Goal: Communication & Community: Connect with others

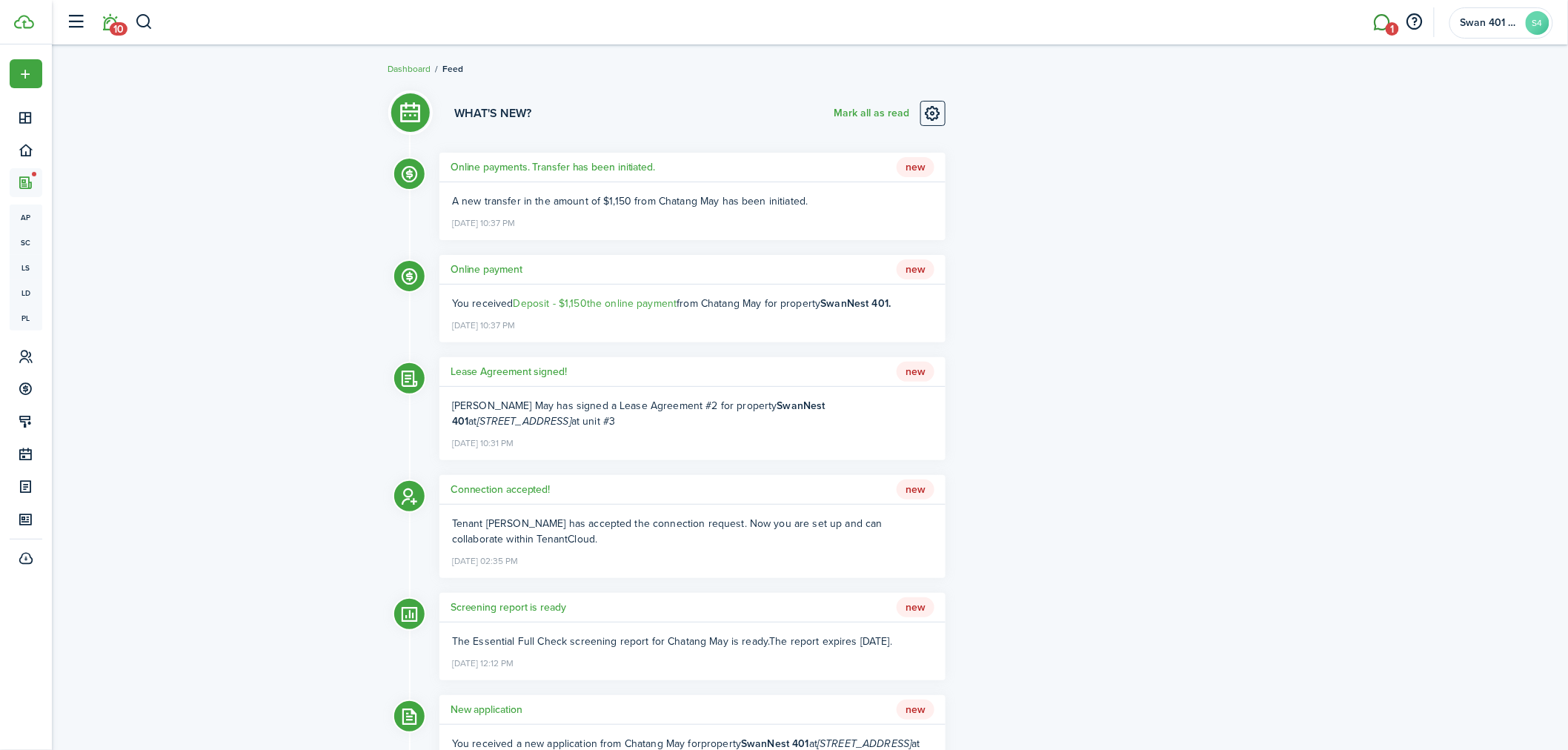
click at [1392, 22] on span "1" at bounding box center [1392, 29] width 13 height 13
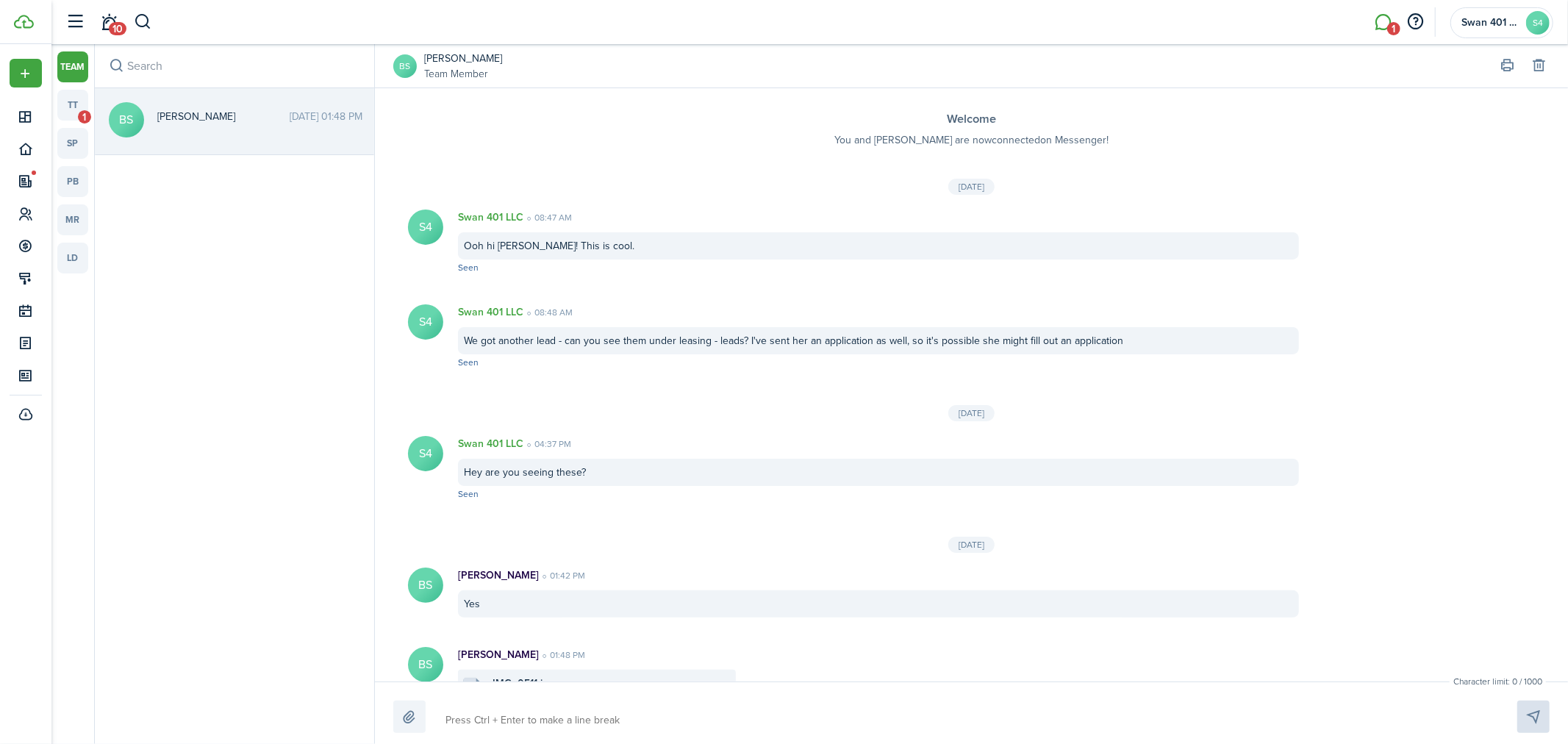
scroll to position [42, 0]
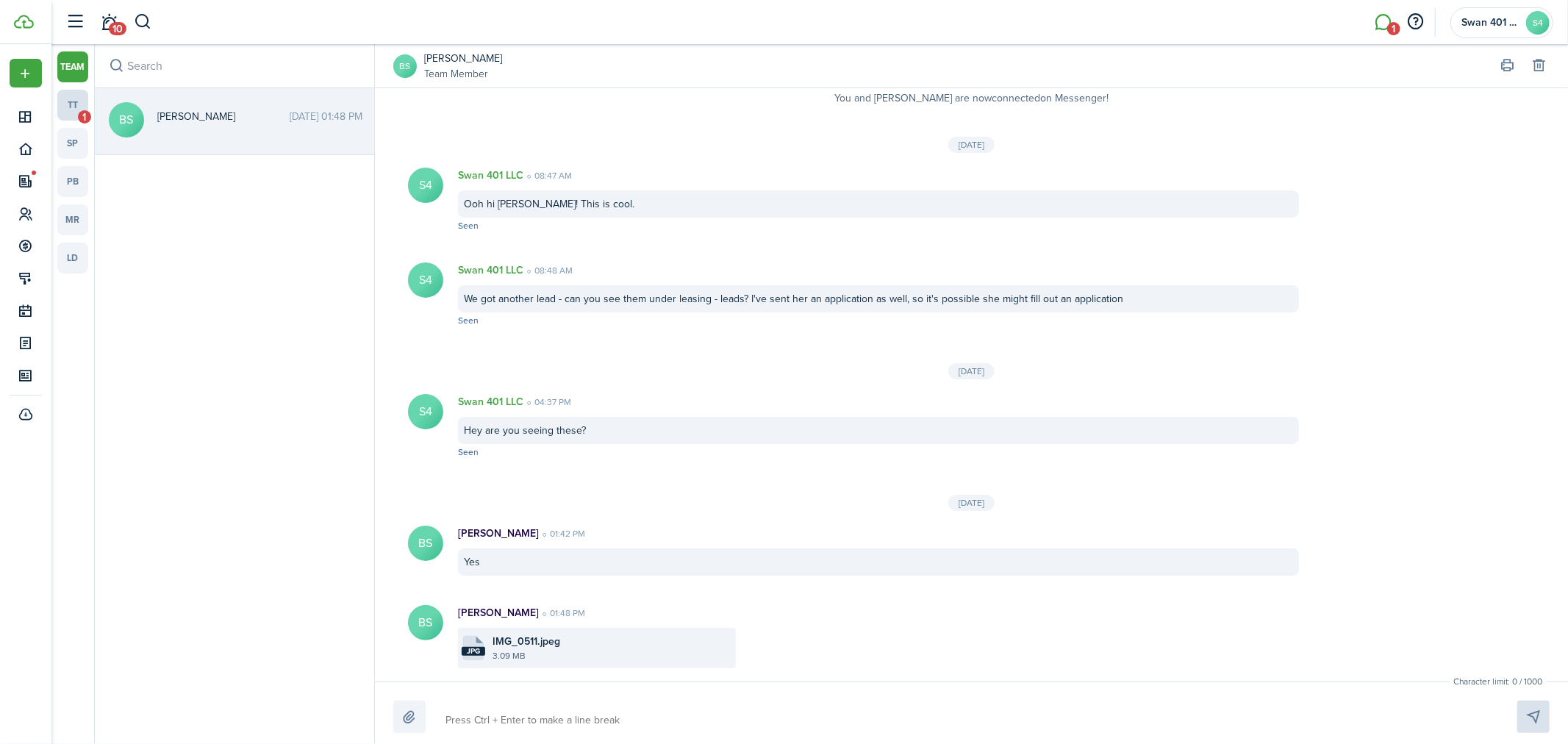
click at [79, 105] on link "tt 1" at bounding box center [73, 105] width 31 height 31
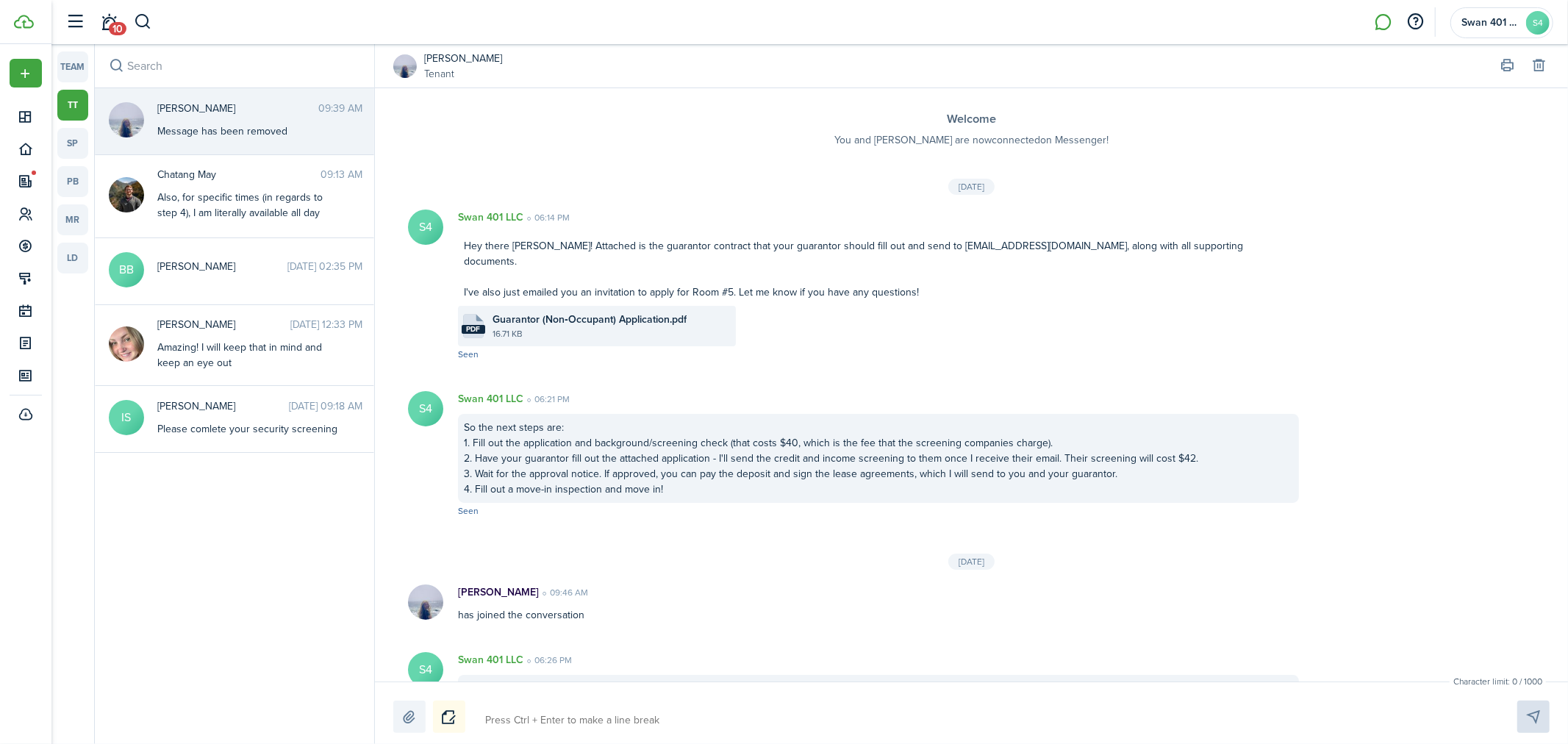
scroll to position [410, 0]
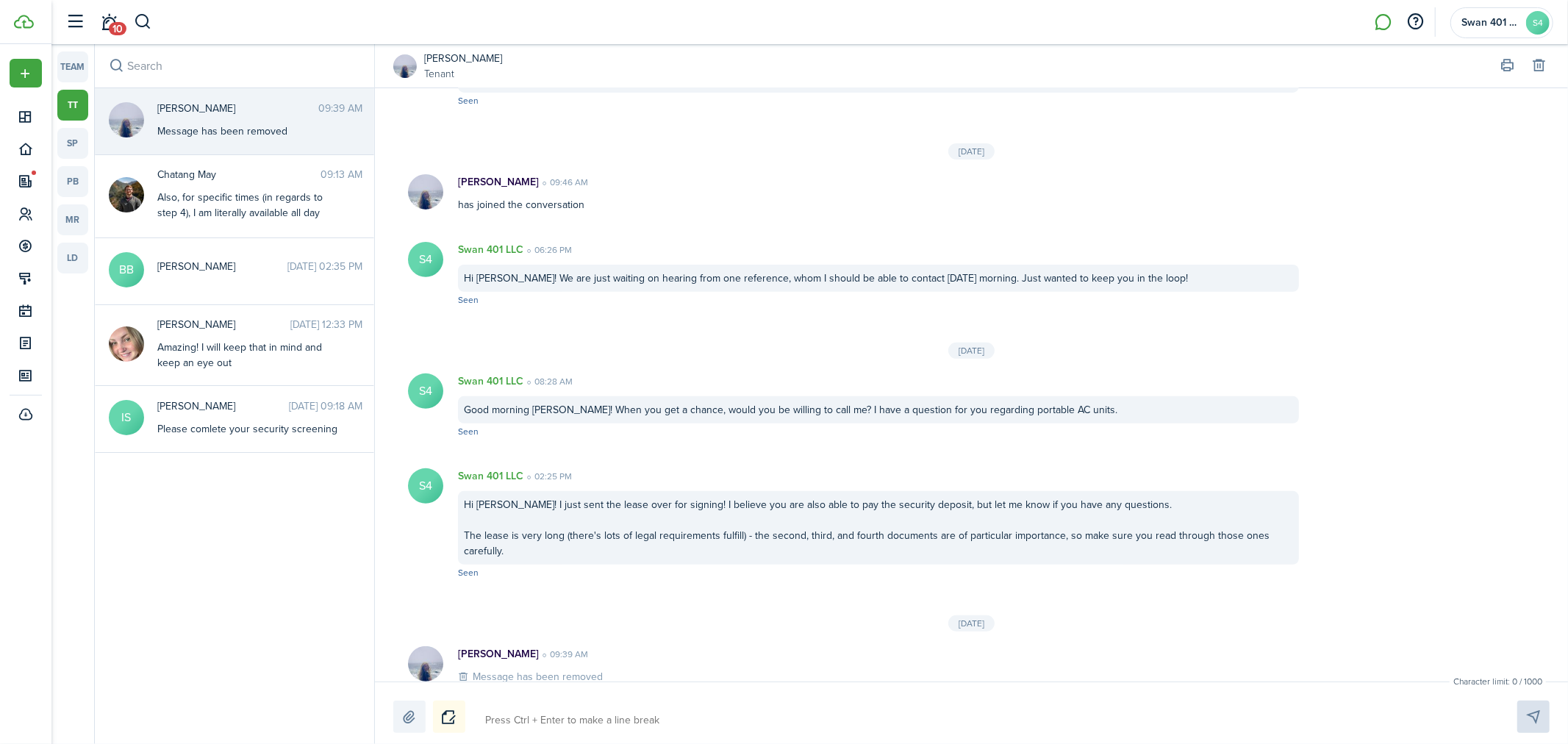
click at [575, 715] on textarea at bounding box center [984, 720] width 1008 height 25
type textarea "H"
type textarea "Hi"
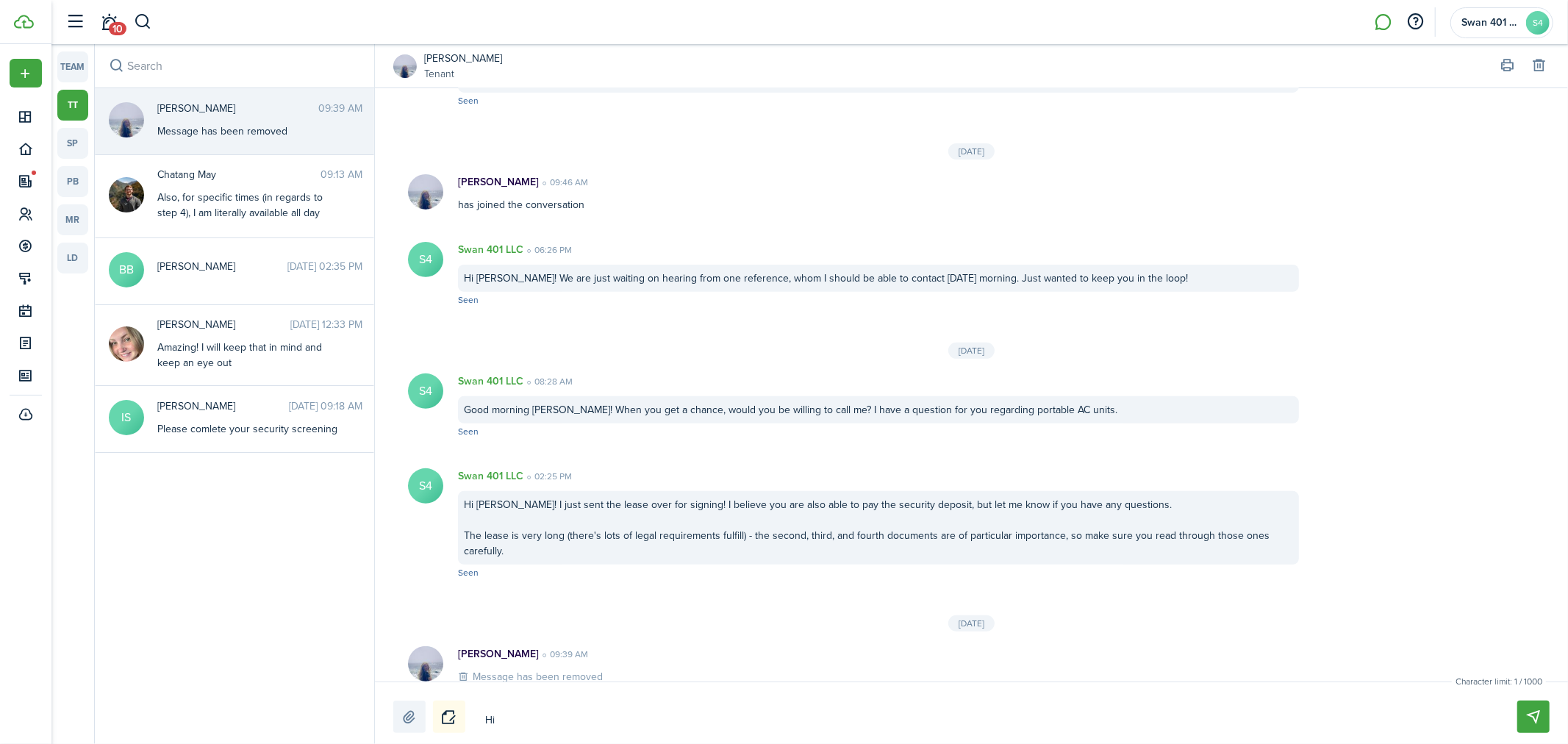
type textarea "Hi"
type textarea "Hi O"
type textarea "Hi [PERSON_NAME]"
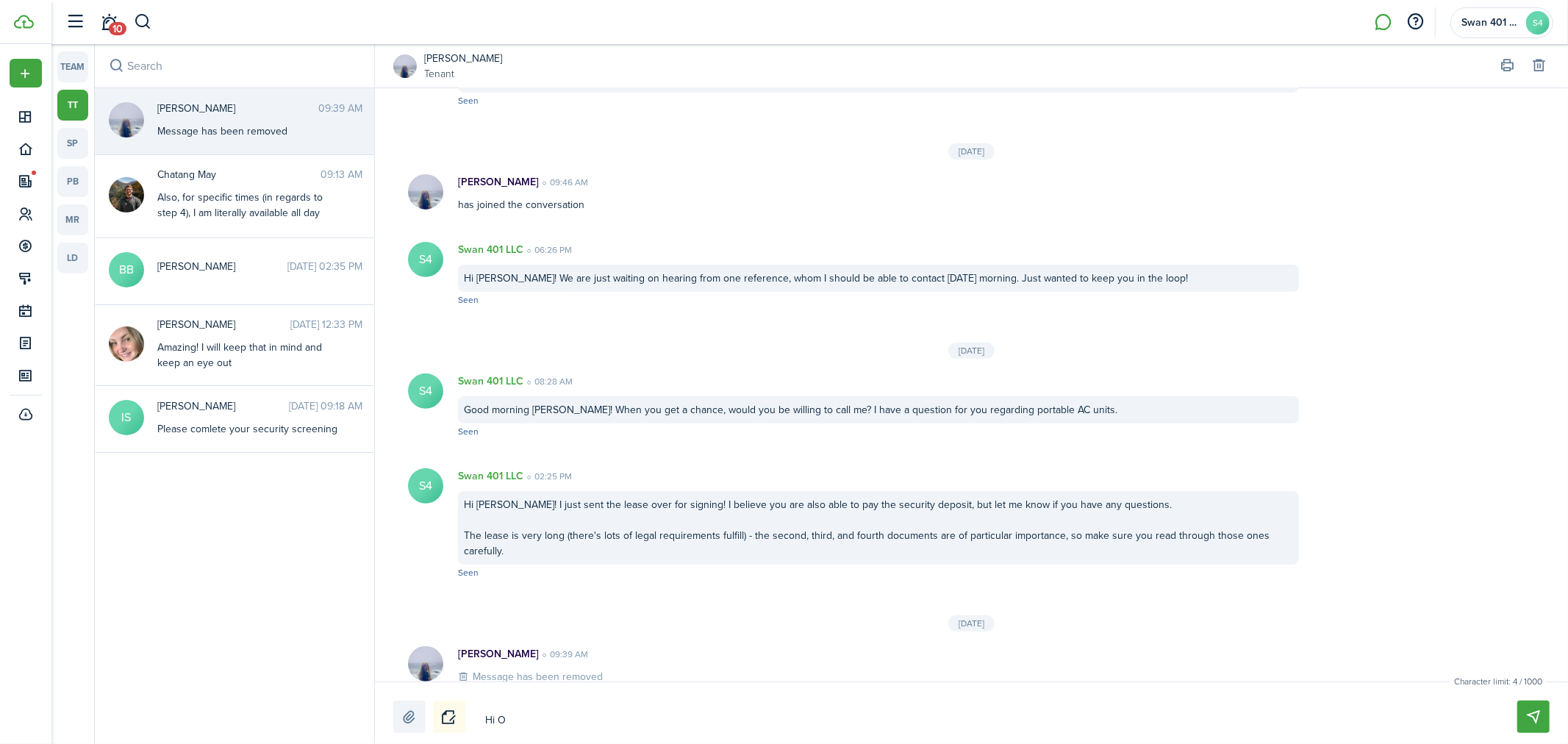
type textarea "Hi [PERSON_NAME]"
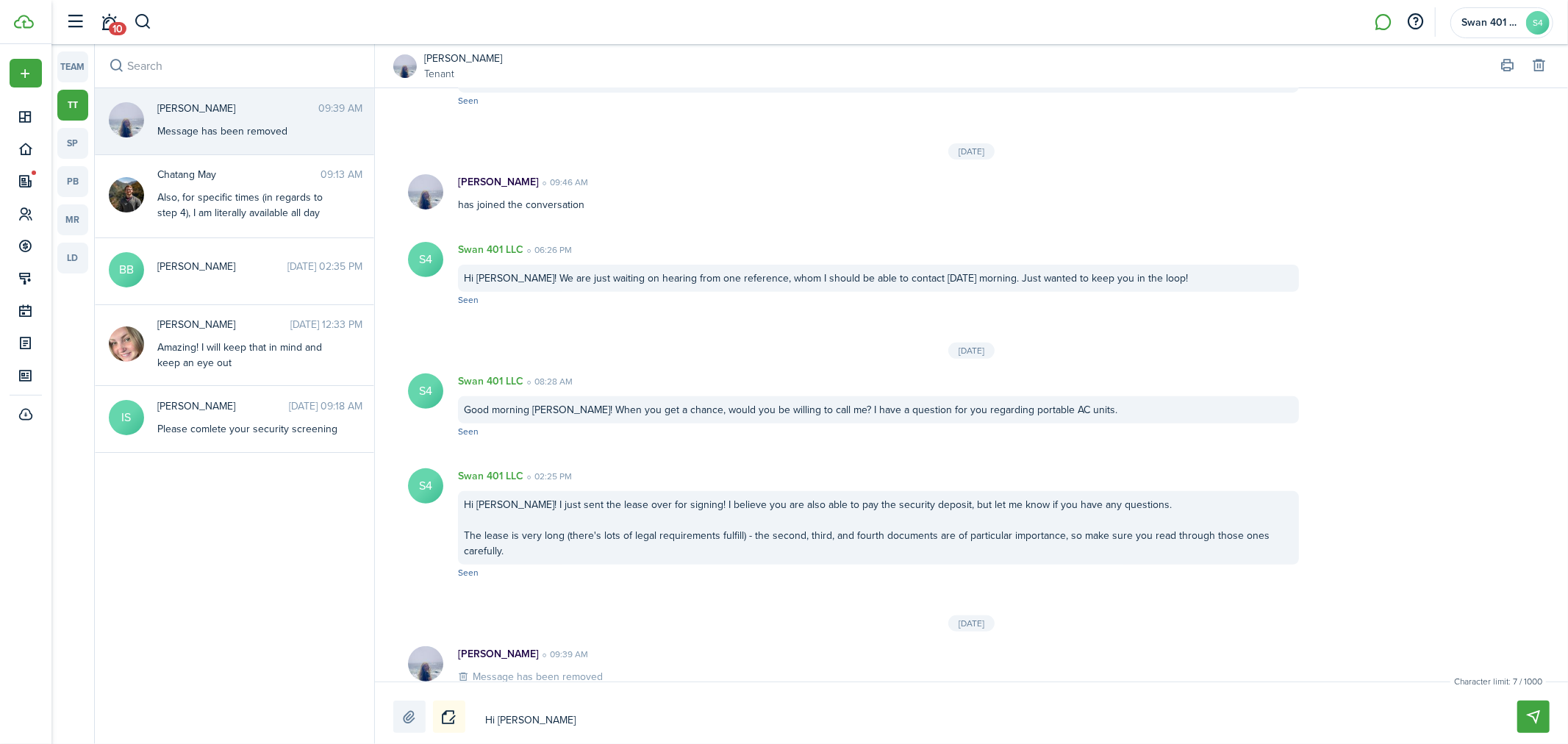
type textarea "Hi [PERSON_NAME]"
type textarea "Hi [PERSON_NAME]!"
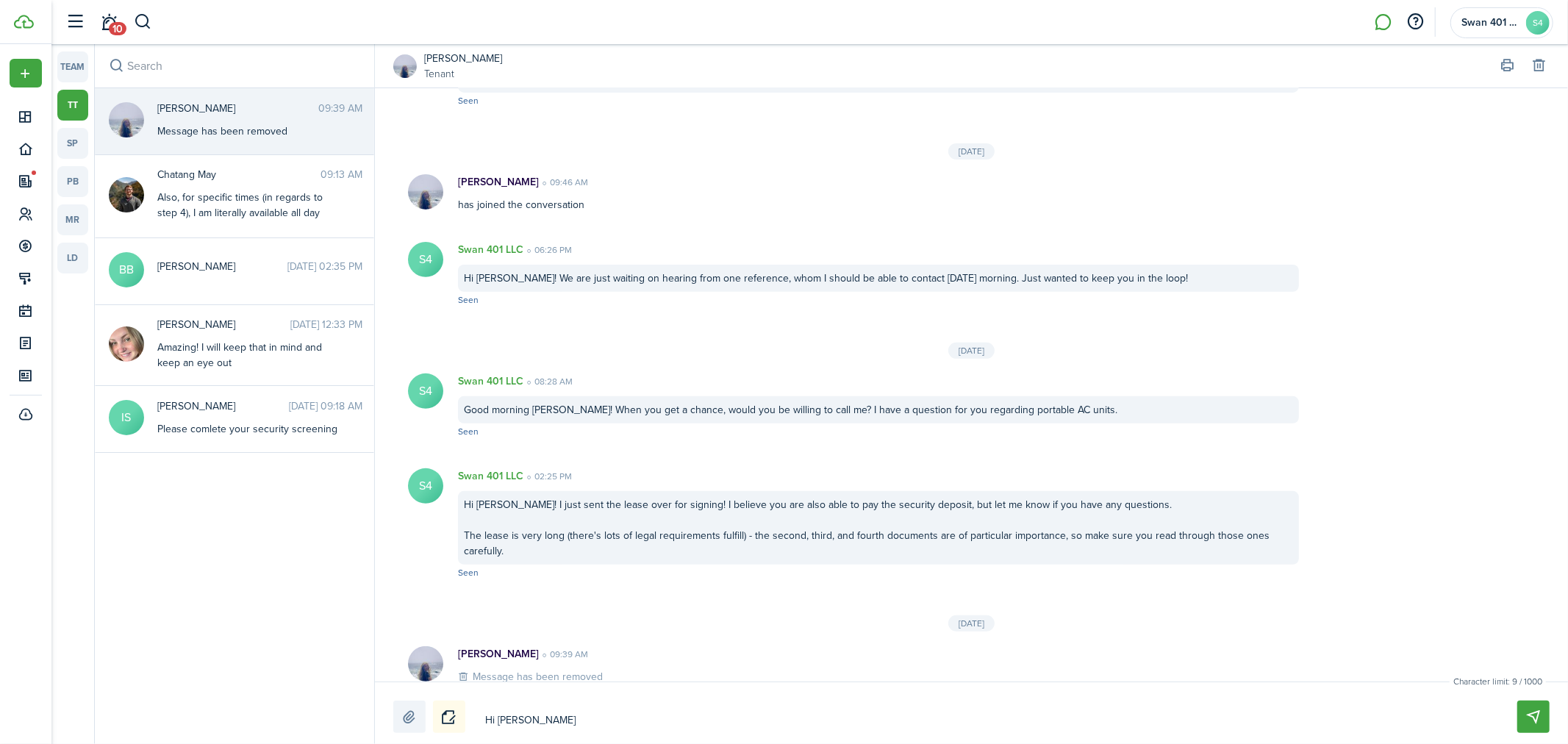
type textarea "Hi [PERSON_NAME]!"
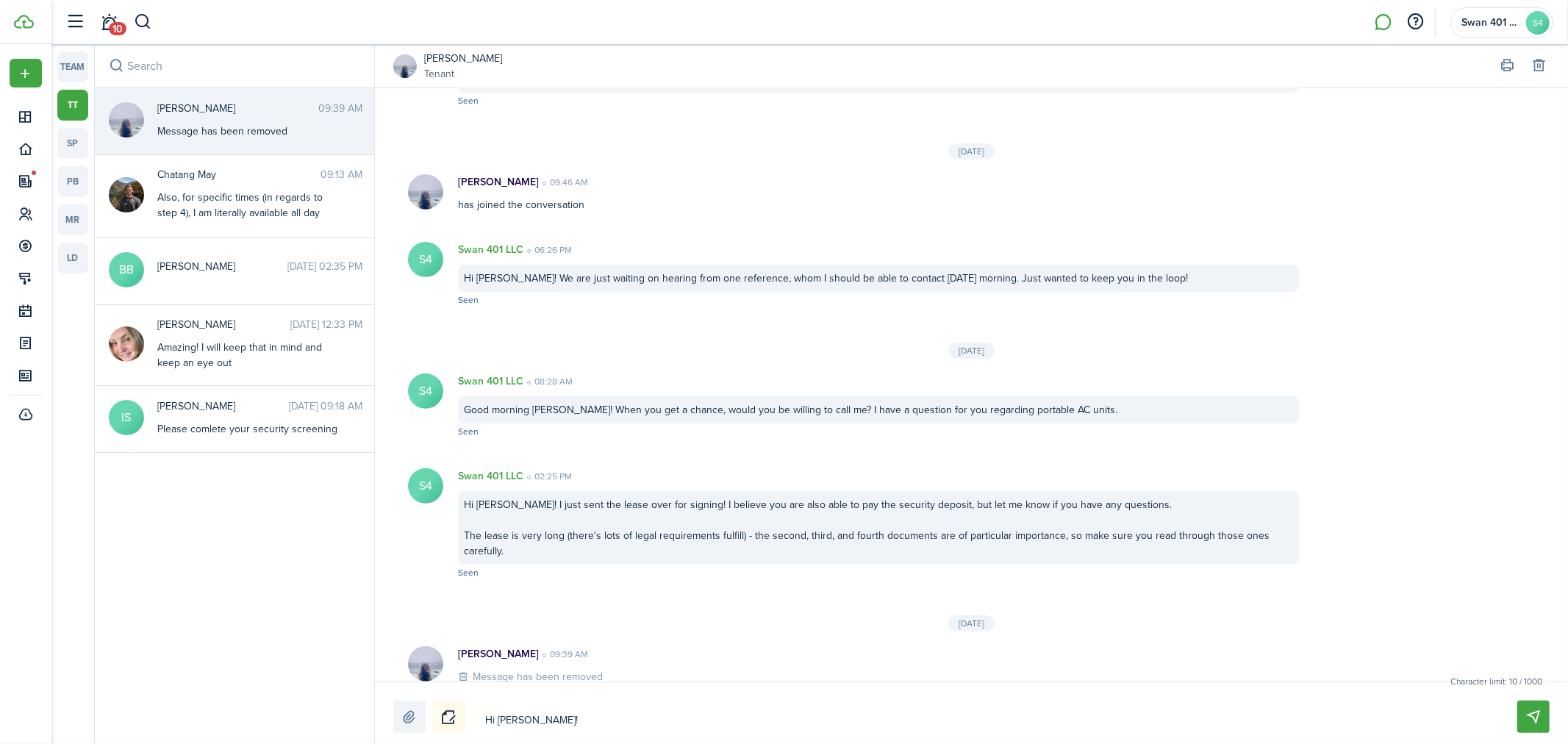
type textarea "Hi [PERSON_NAME]"
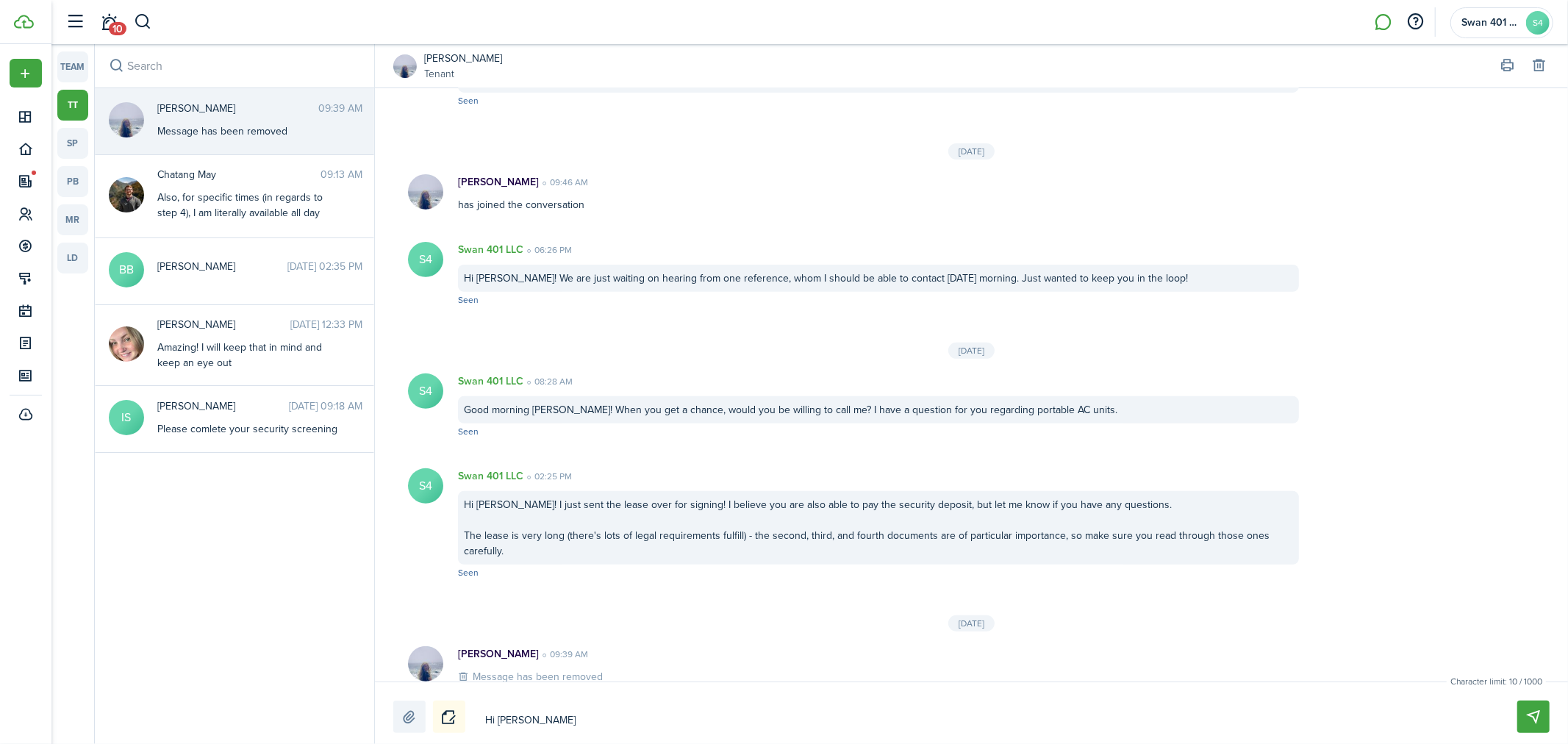
type textarea "Hi [PERSON_NAME]"
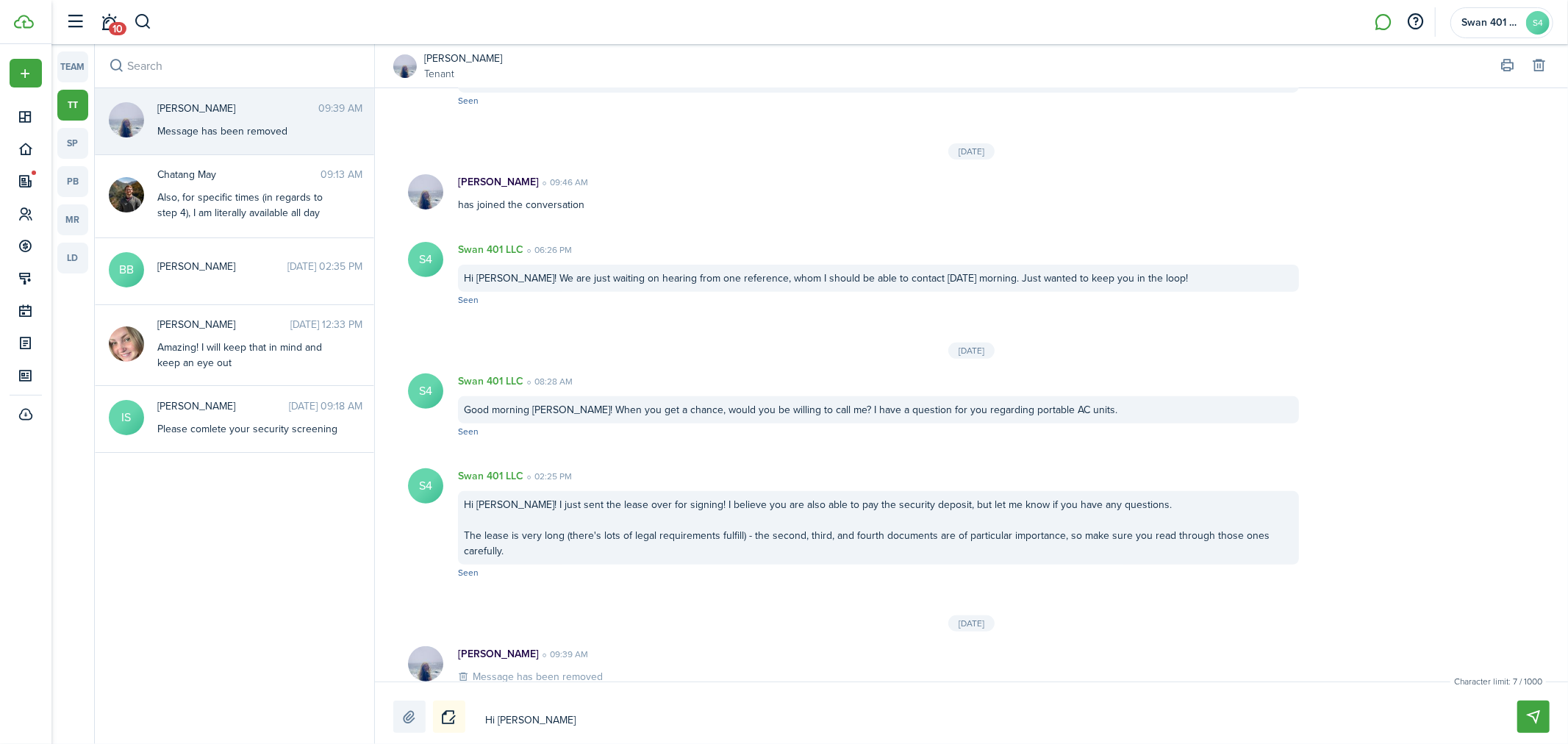
type textarea "Hi O"
type textarea "Hi"
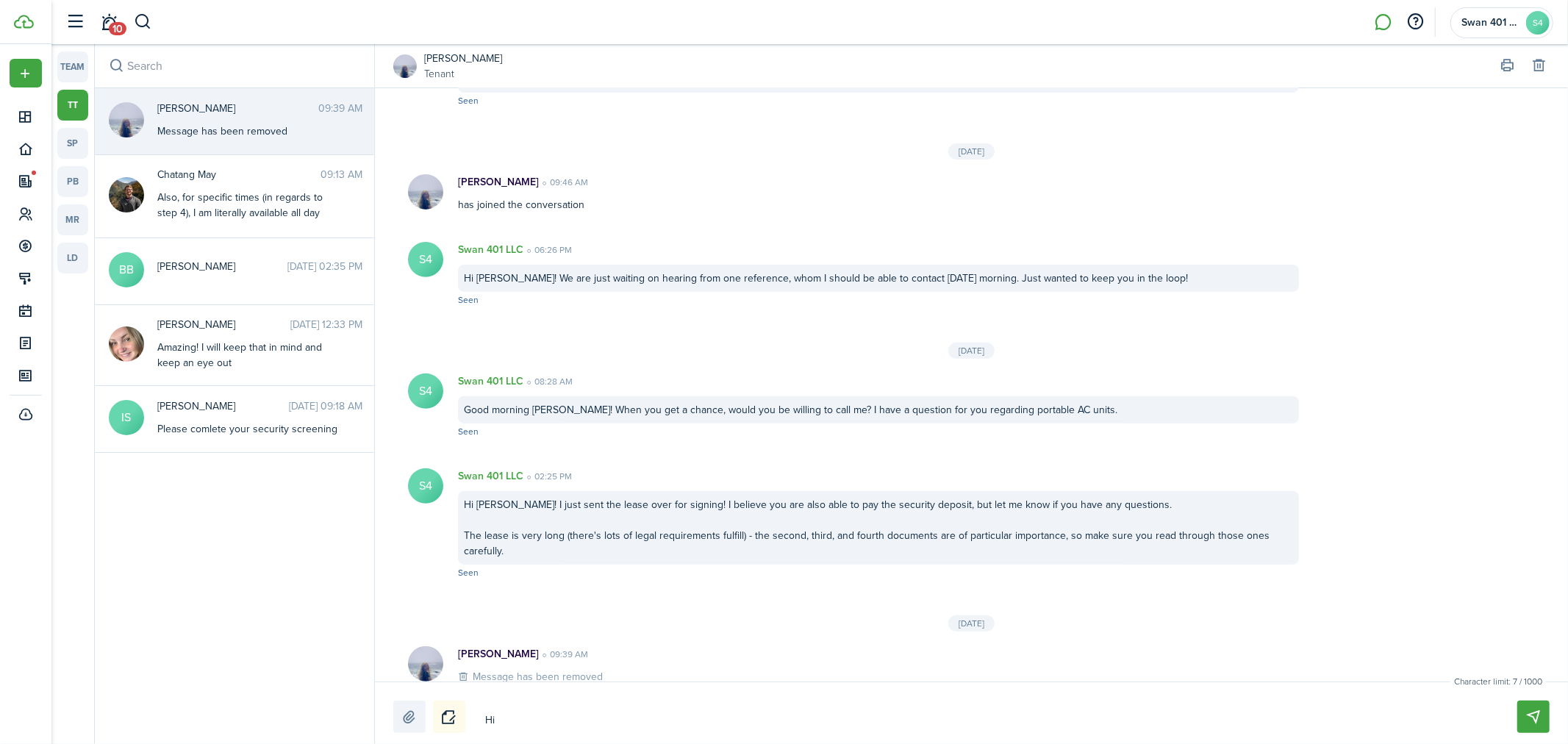
type textarea "Hi"
type textarea "H"
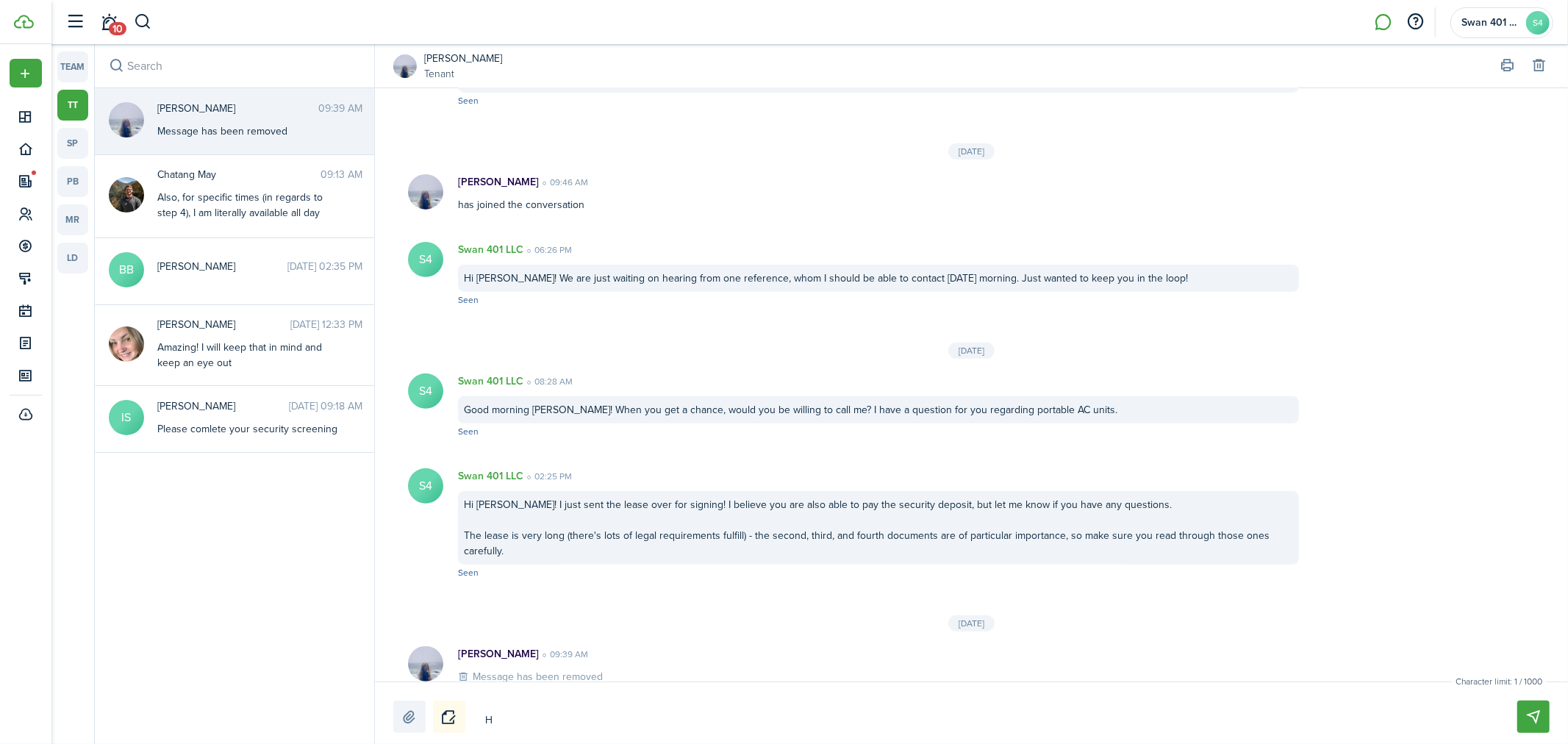
type textarea "He"
type textarea "Hey"
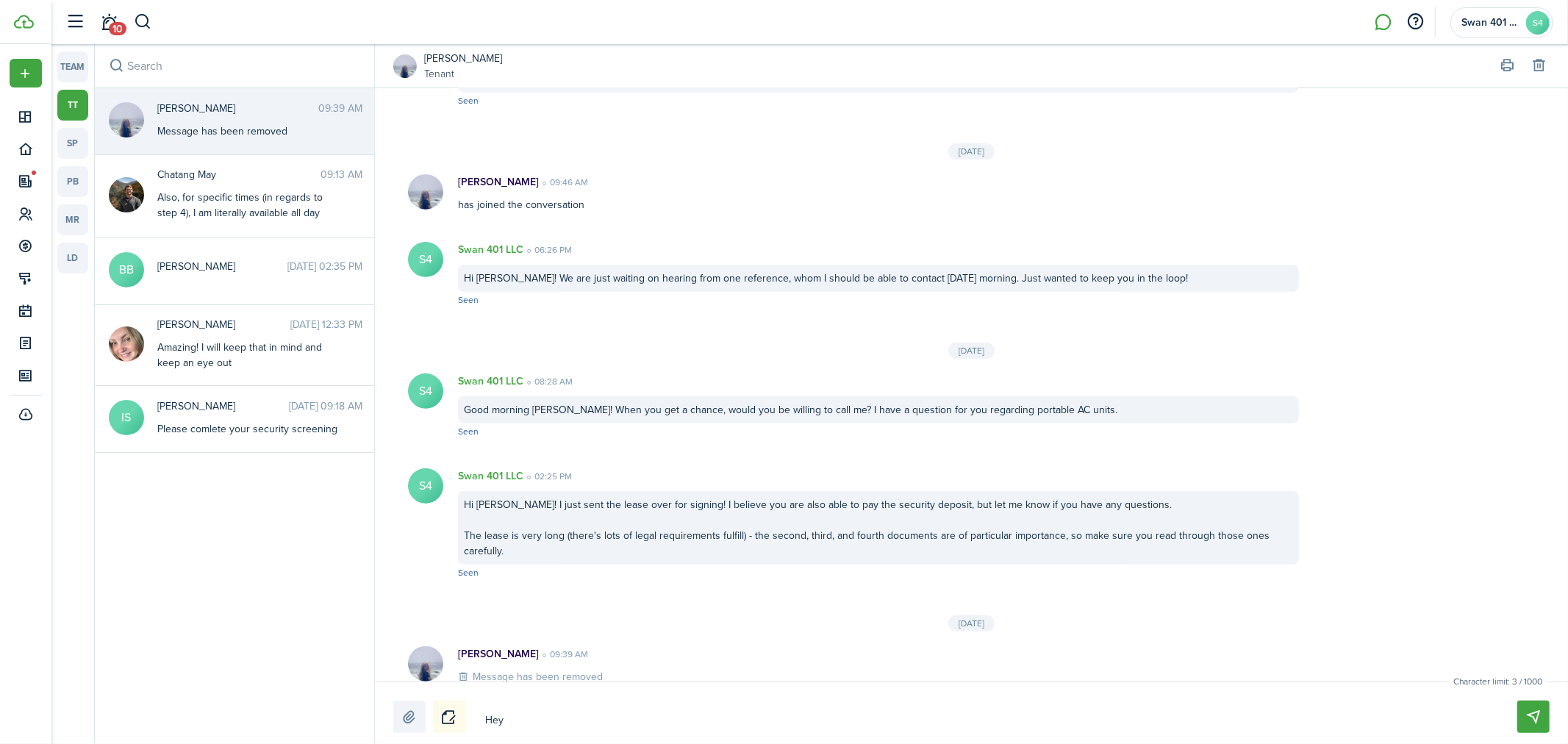
type textarea "Hey"
type textarea "Hey t"
type textarea "Hey th"
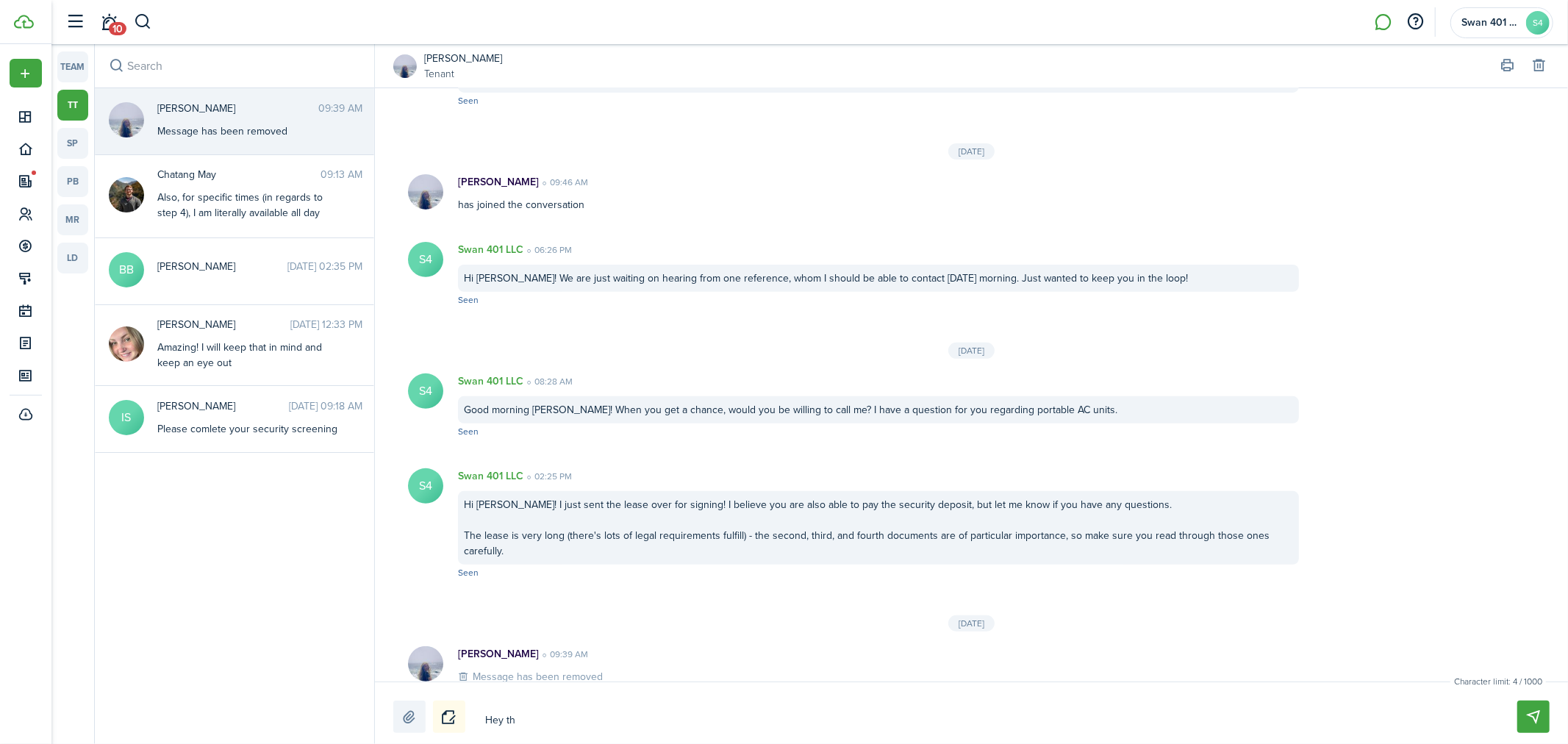
type textarea "Hey the"
type textarea "Hey ther"
type textarea "Hey there"
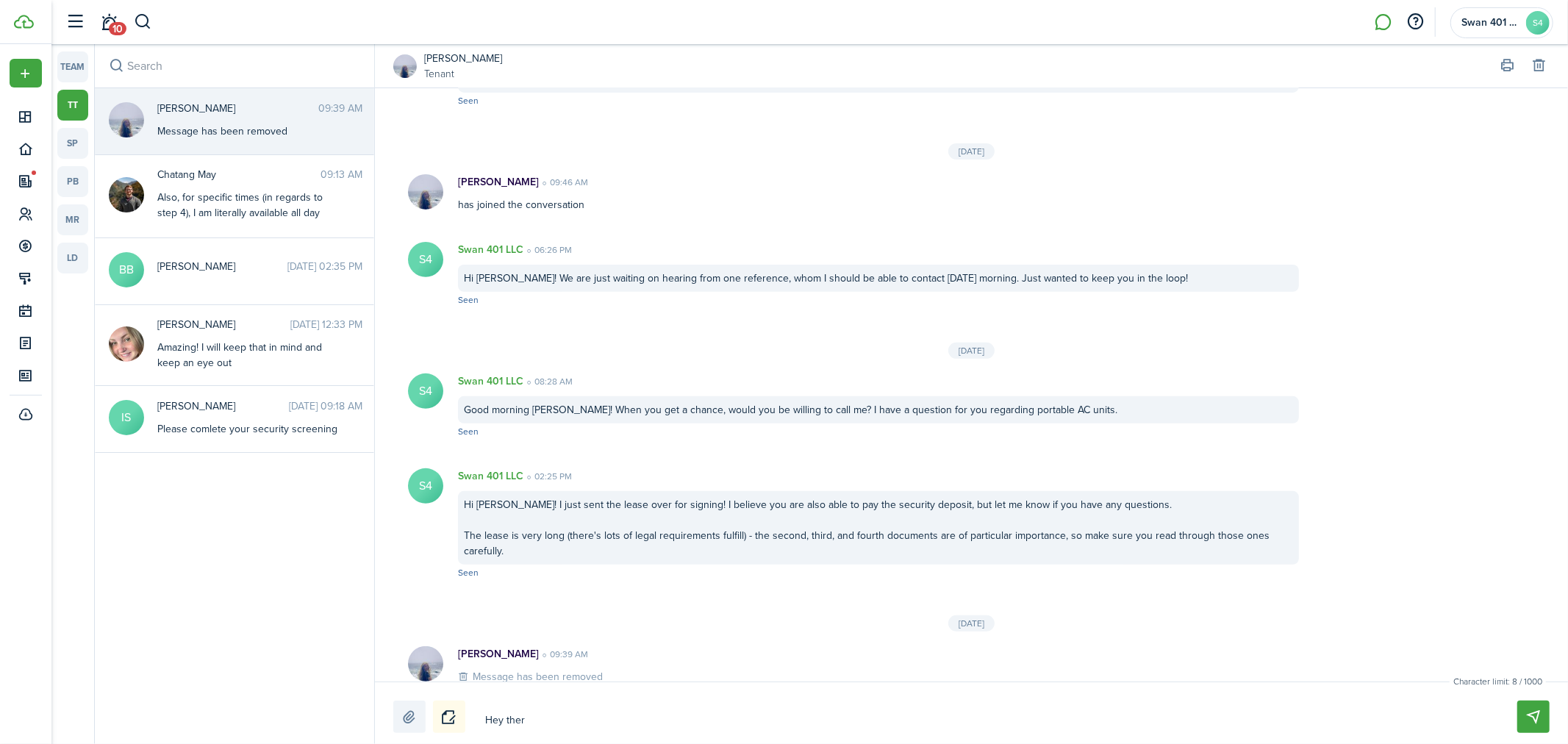
type textarea "Hey there"
type textarea "Hey there O"
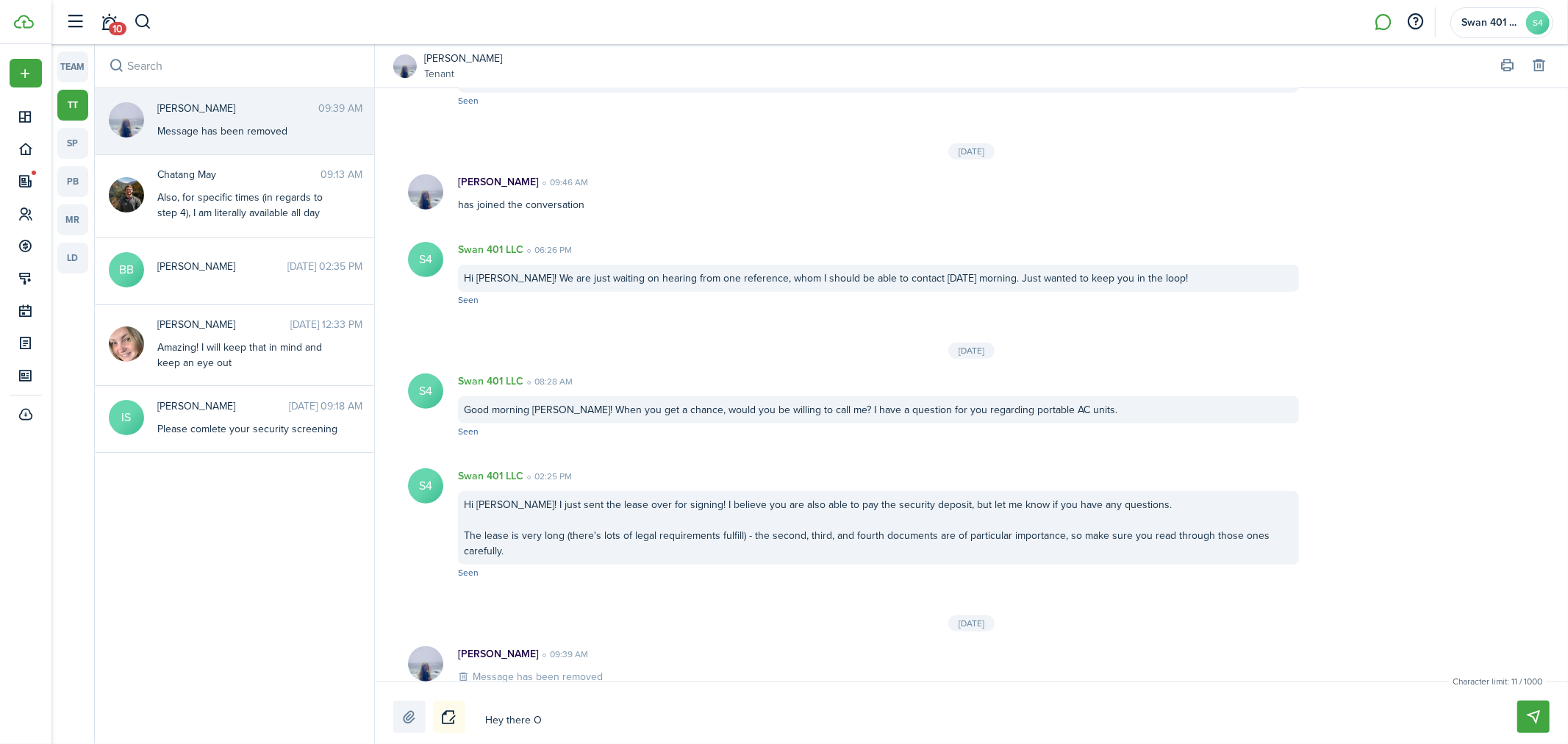
type textarea "Hey there [PERSON_NAME]"
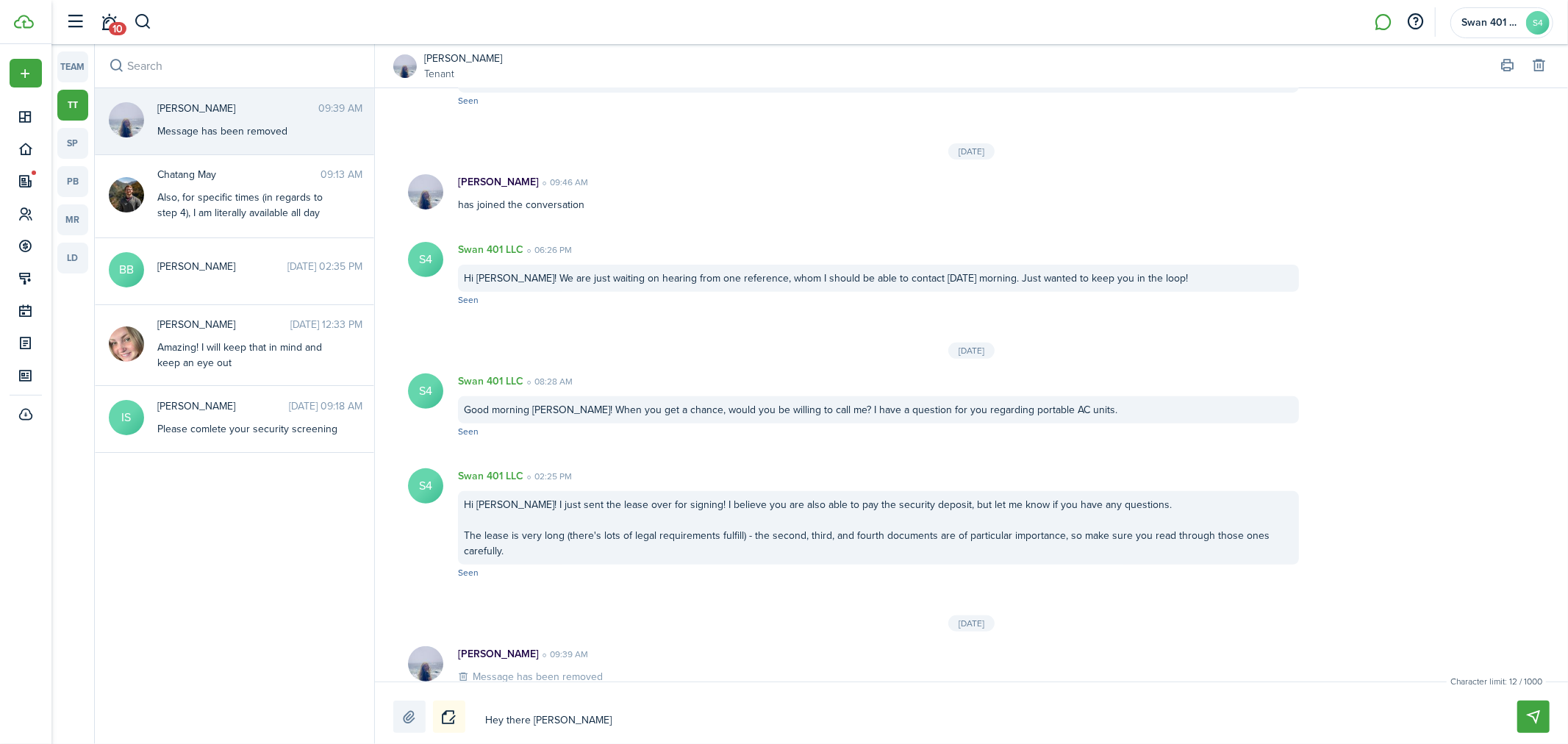
type textarea "Hey there [PERSON_NAME]"
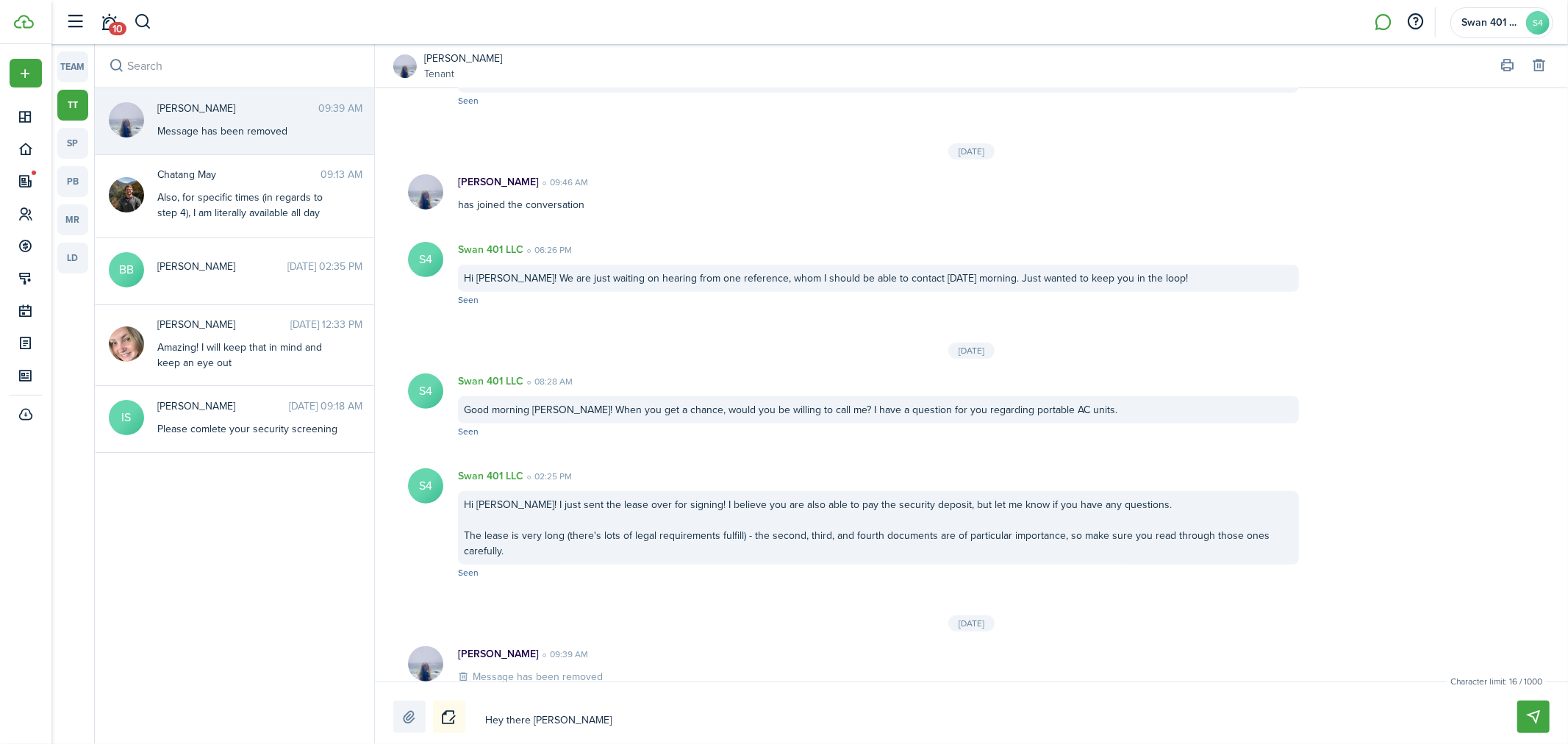
type textarea "Hey there [PERSON_NAME]!"
type textarea "Hey there [PERSON_NAME]! W"
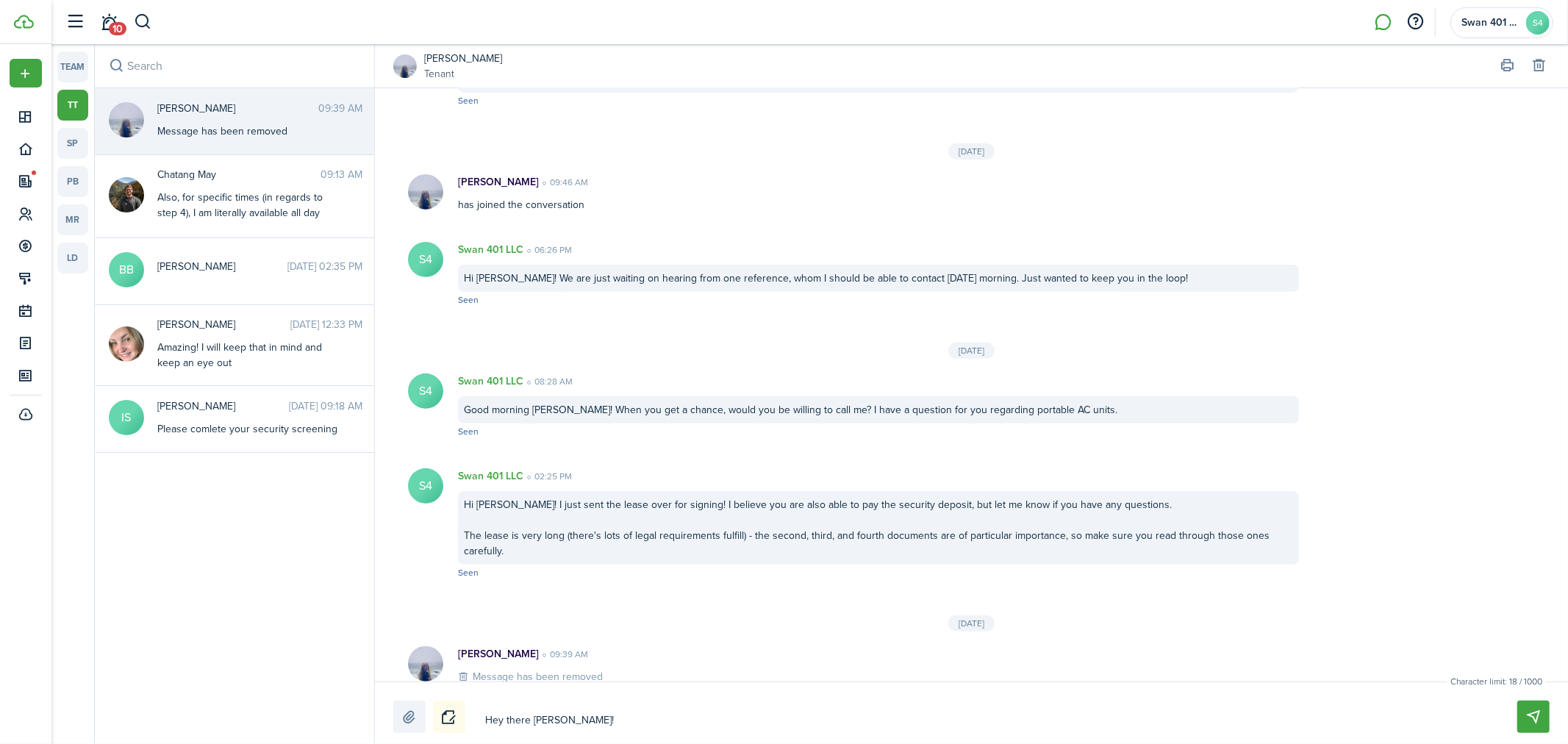
type textarea "Hey there [PERSON_NAME]! W"
type textarea "Hey there [PERSON_NAME]! Wo"
type textarea "Hey there [PERSON_NAME]! Wou"
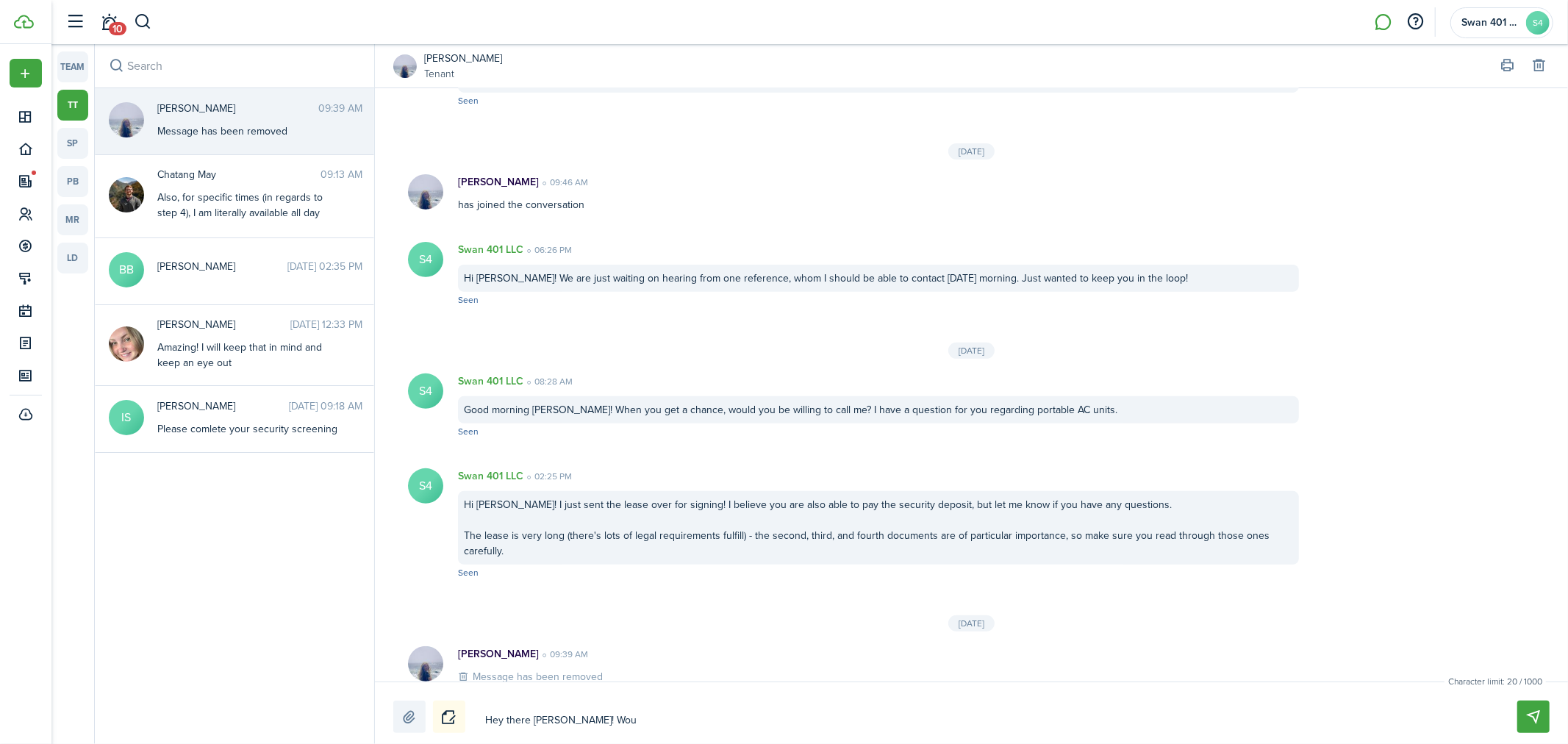
type textarea "Hey there [PERSON_NAME]! Woul"
type textarea "Hey there [PERSON_NAME]! Would"
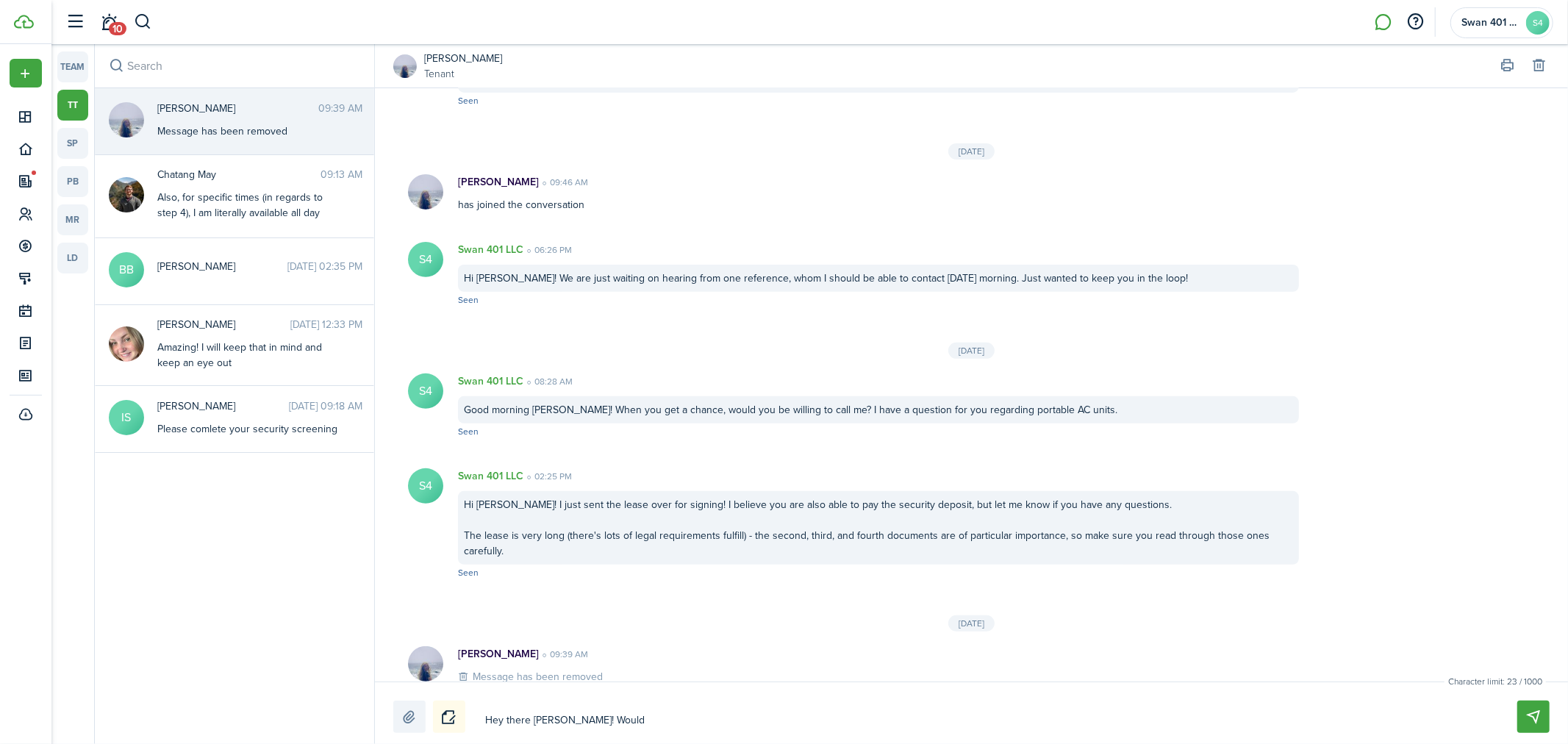
type textarea "Hey there [PERSON_NAME]! Would"
type textarea "Hey there [PERSON_NAME]! Would l"
type textarea "Hey there [PERSON_NAME]! Would lo"
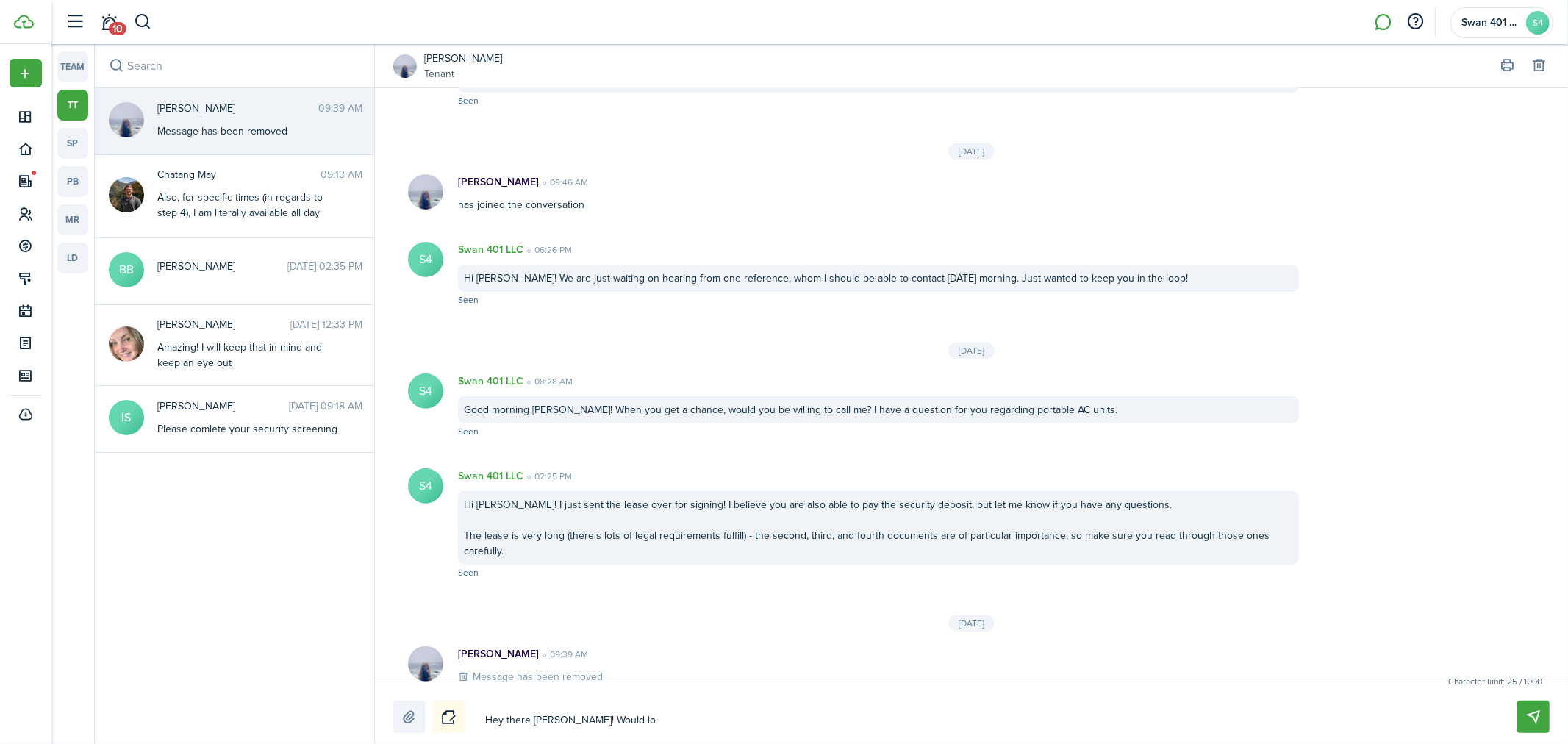
type textarea "Hey there [PERSON_NAME]! Would lov"
type textarea "Hey there [PERSON_NAME]! Would love"
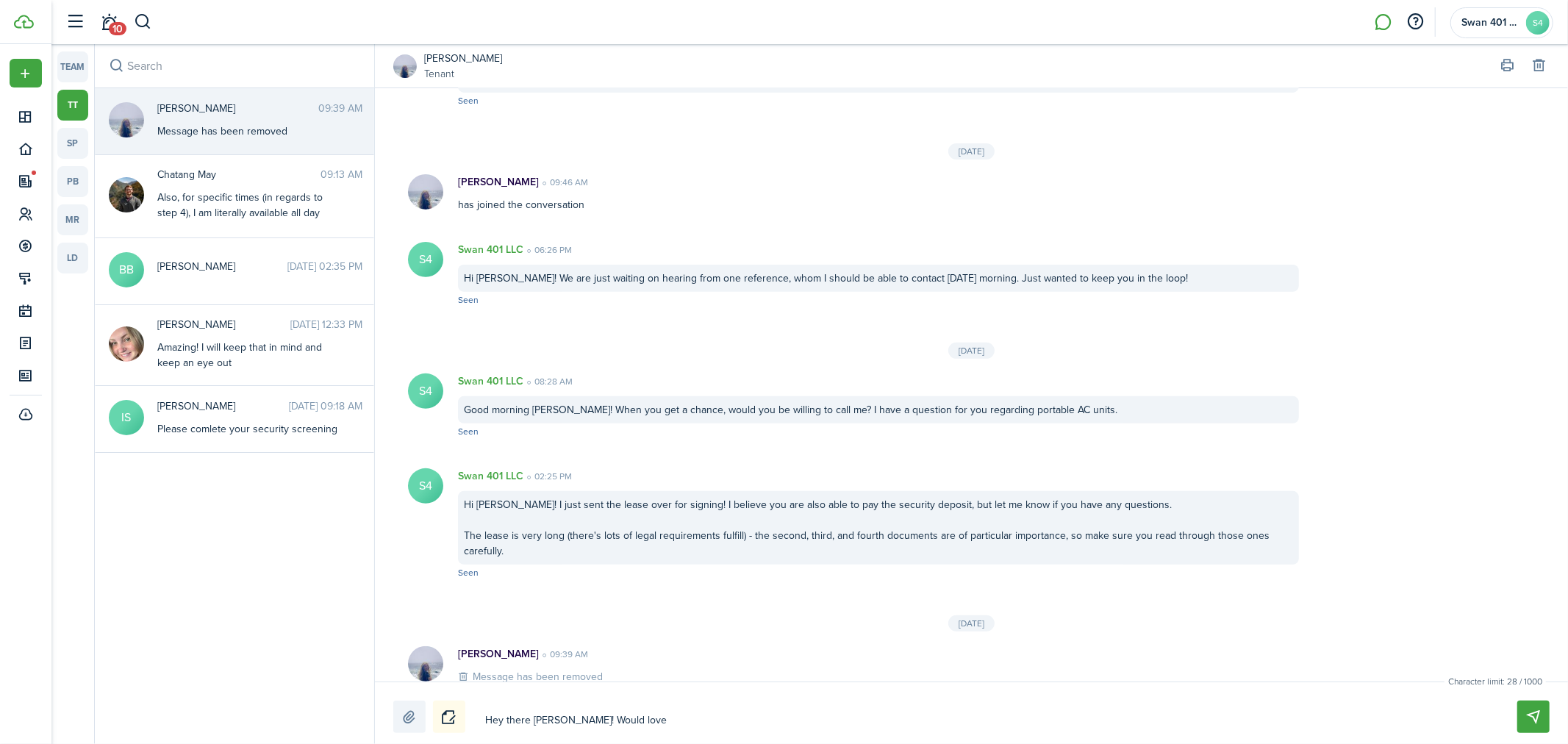
type textarea "Hey there [PERSON_NAME]! Would love"
type textarea "Hey there [PERSON_NAME]! Would love t"
type textarea "Hey there [PERSON_NAME]! Would love to"
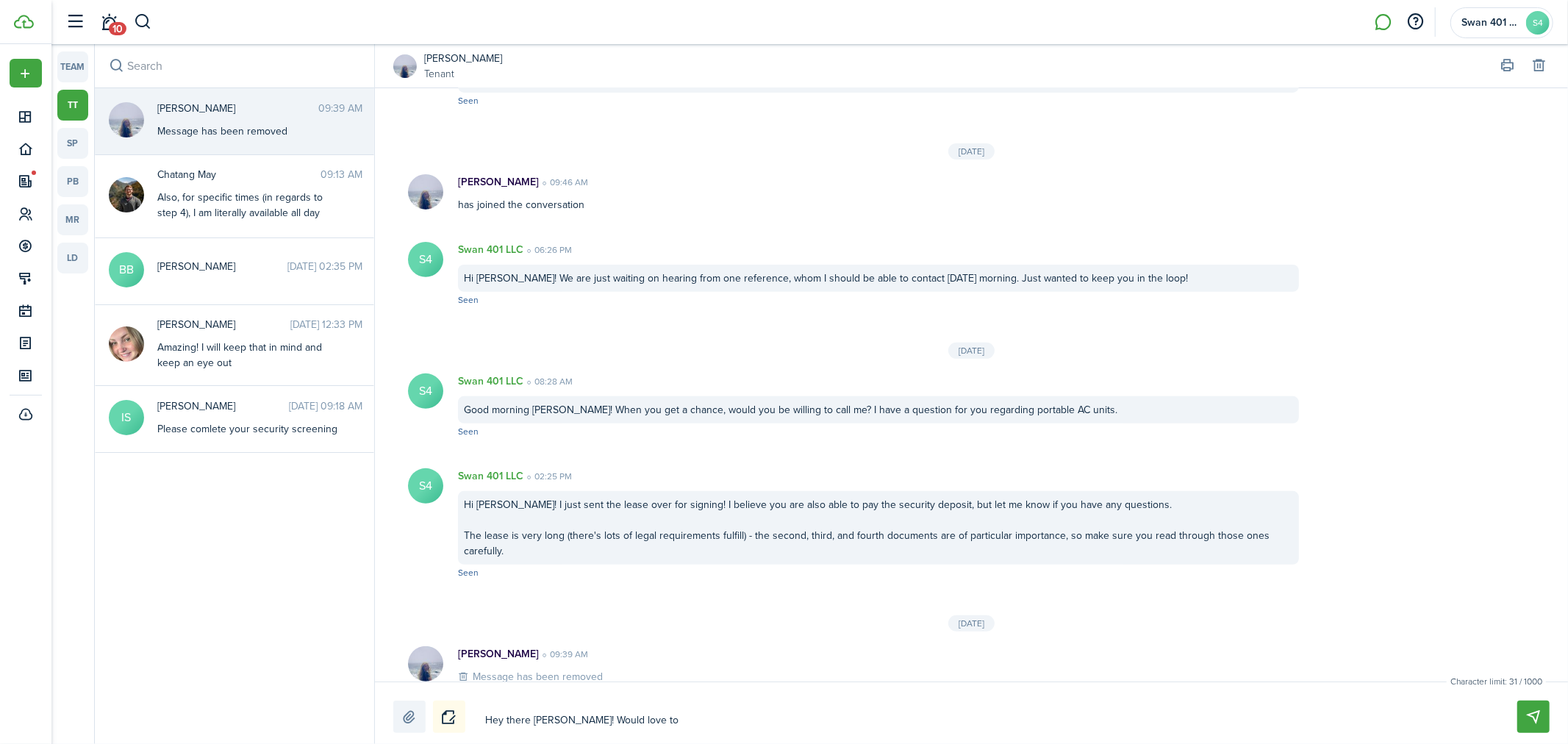
type textarea "Hey there [PERSON_NAME]! Would love to"
type textarea "Hey there [PERSON_NAME]! Would love to c"
type textarea "Hey there [PERSON_NAME]! Would love to co"
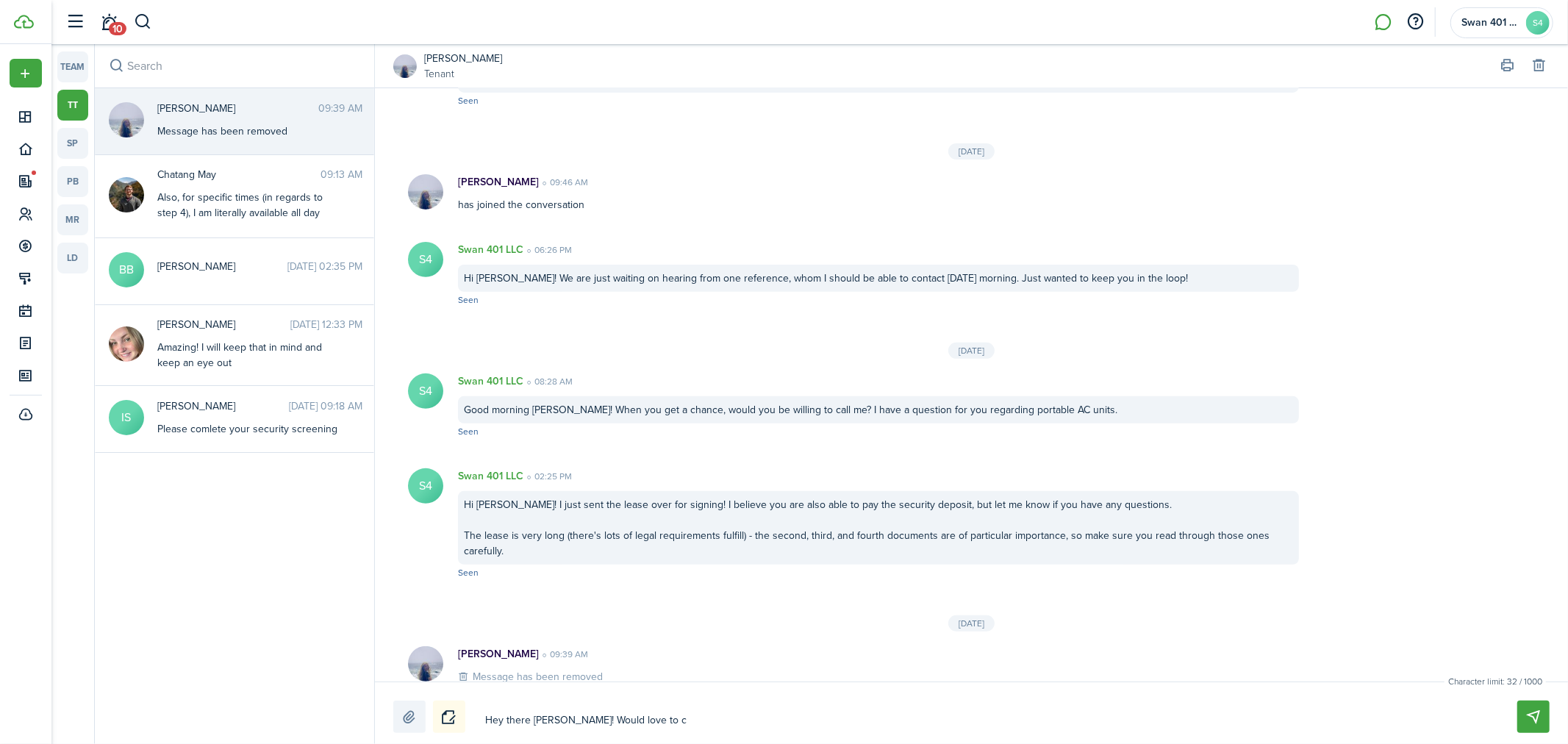
type textarea "Hey there [PERSON_NAME]! Would love to co"
type textarea "Hey there [PERSON_NAME]! Would love to con"
type textarea "Hey there [PERSON_NAME]! Would love to conn"
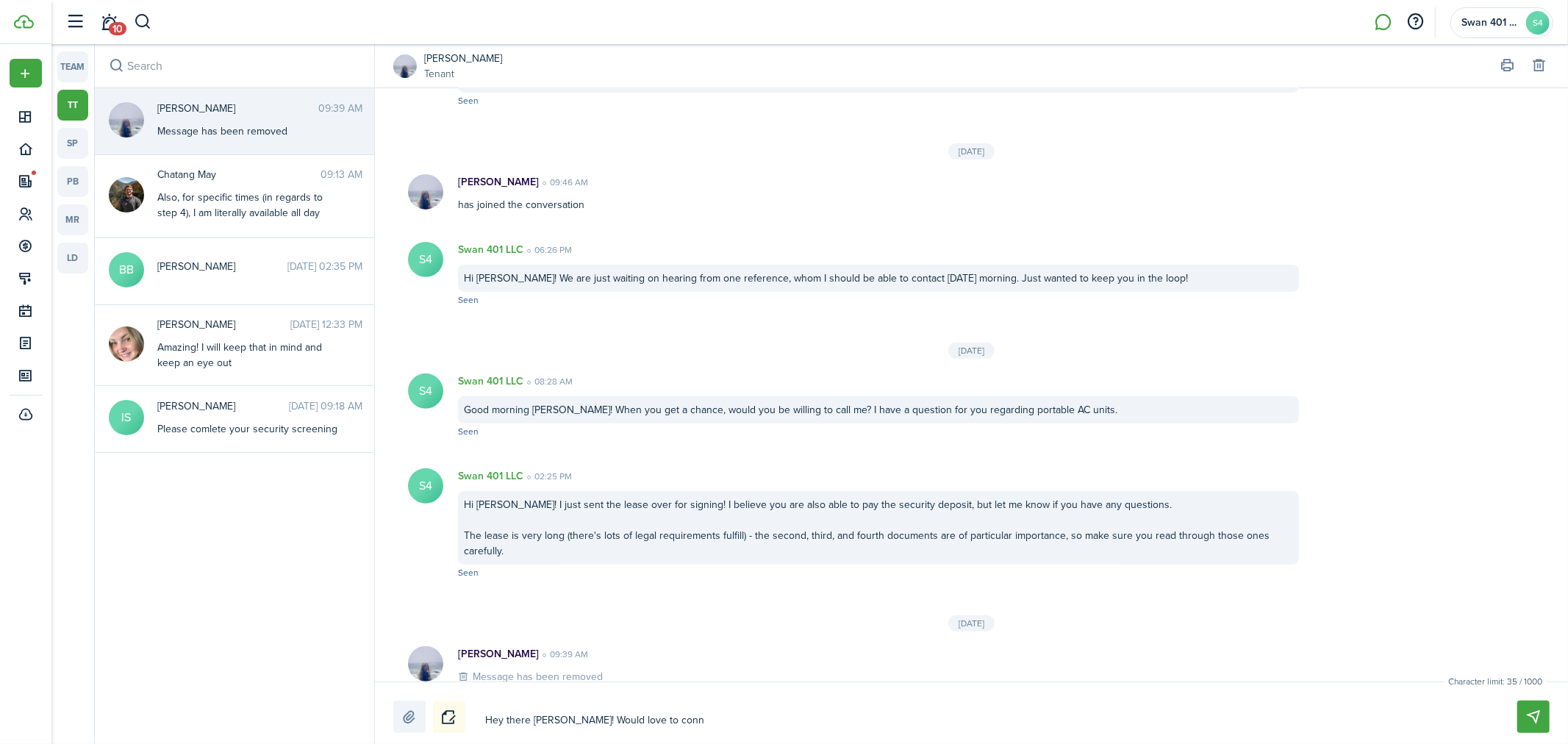
type textarea "Hey there [PERSON_NAME]! Would love to conne"
type textarea "Hey there [PERSON_NAME]! Would love to connec"
type textarea "Hey there [PERSON_NAME]! Would love to connect"
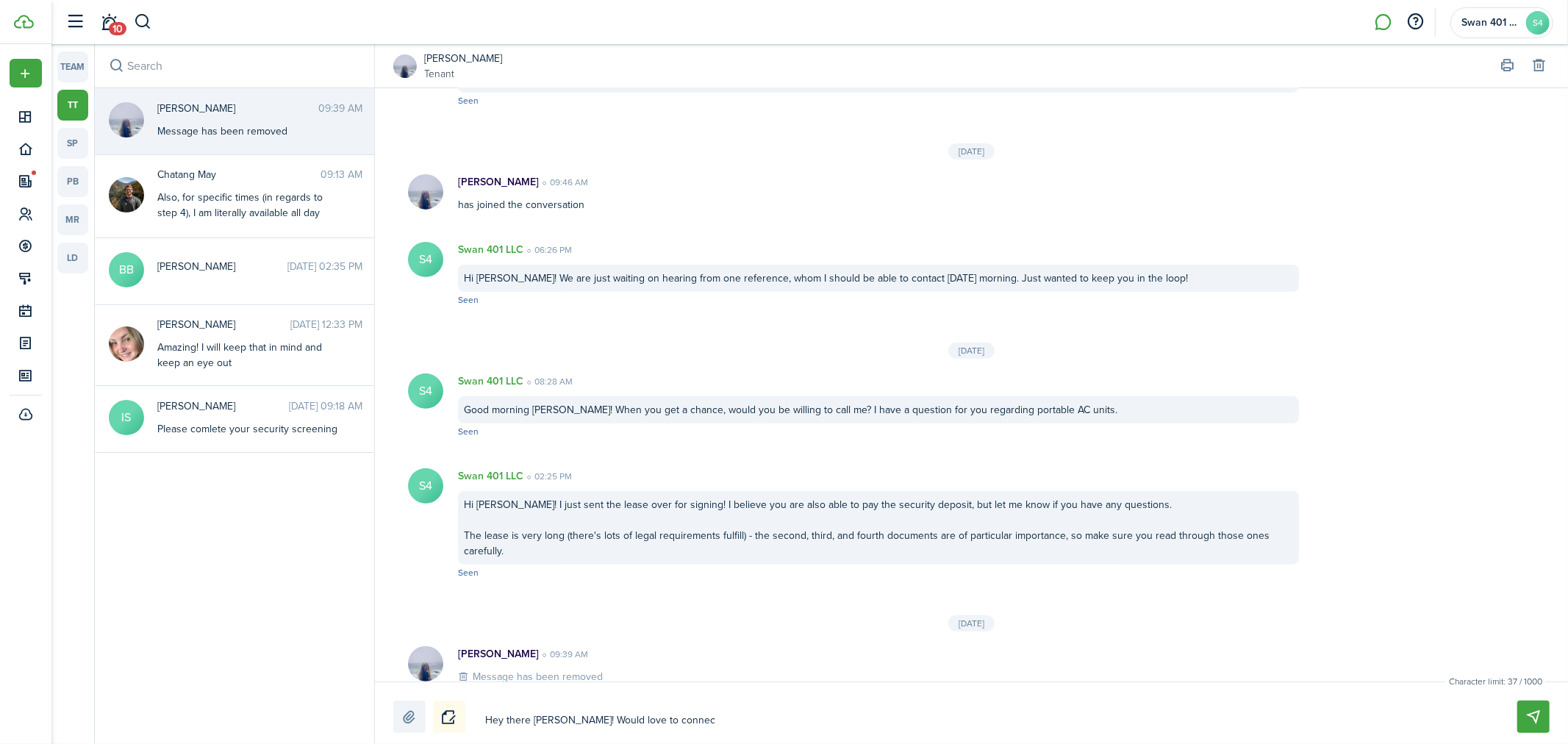
type textarea "Hey there [PERSON_NAME]! Would love to connect"
type textarea "Hey there [PERSON_NAME]! Would love to connect o"
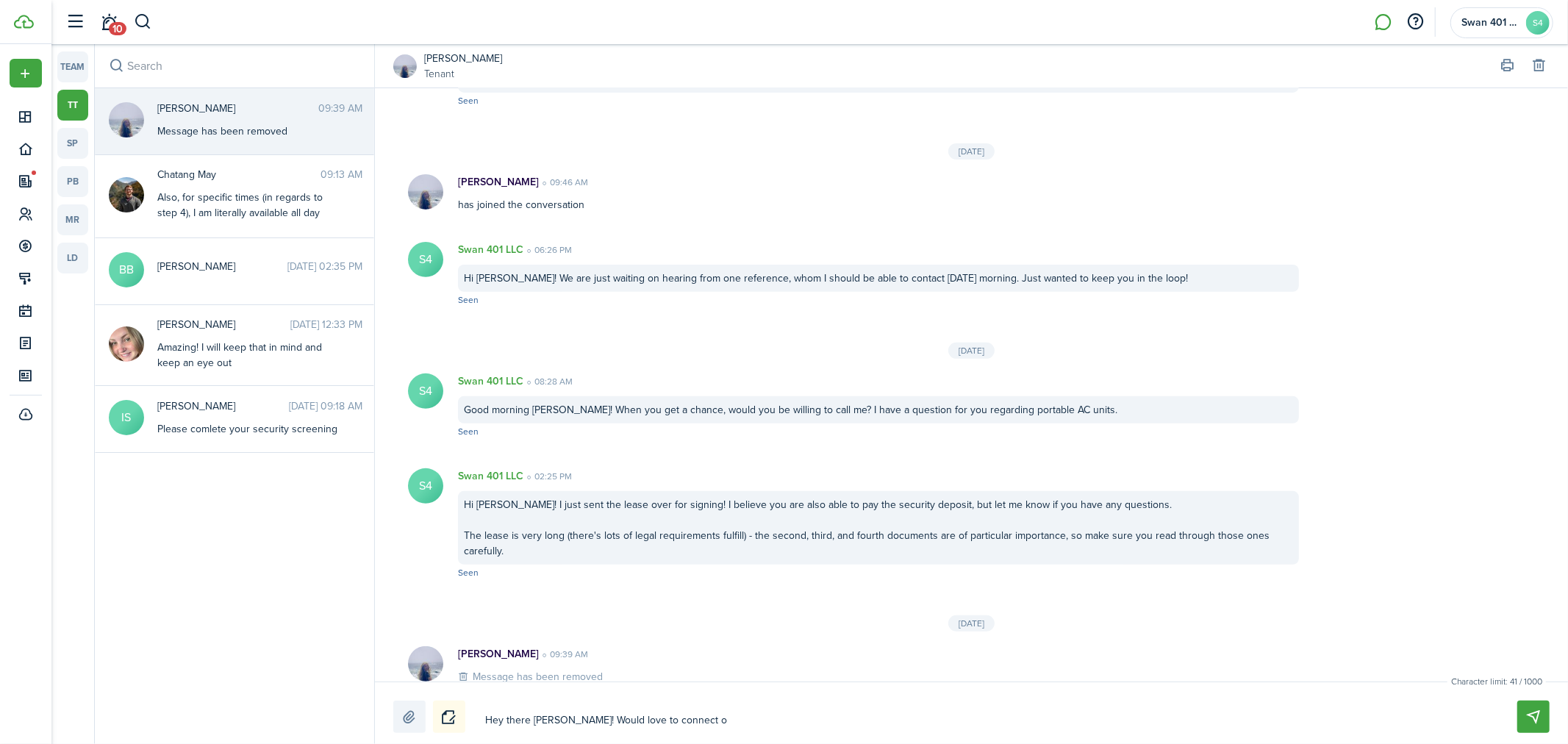
type textarea "Hey there [PERSON_NAME]! Would love to connect ov"
type textarea "Hey there [PERSON_NAME]! Would love to connect ove"
type textarea "Hey there [PERSON_NAME]! Would love to connect over"
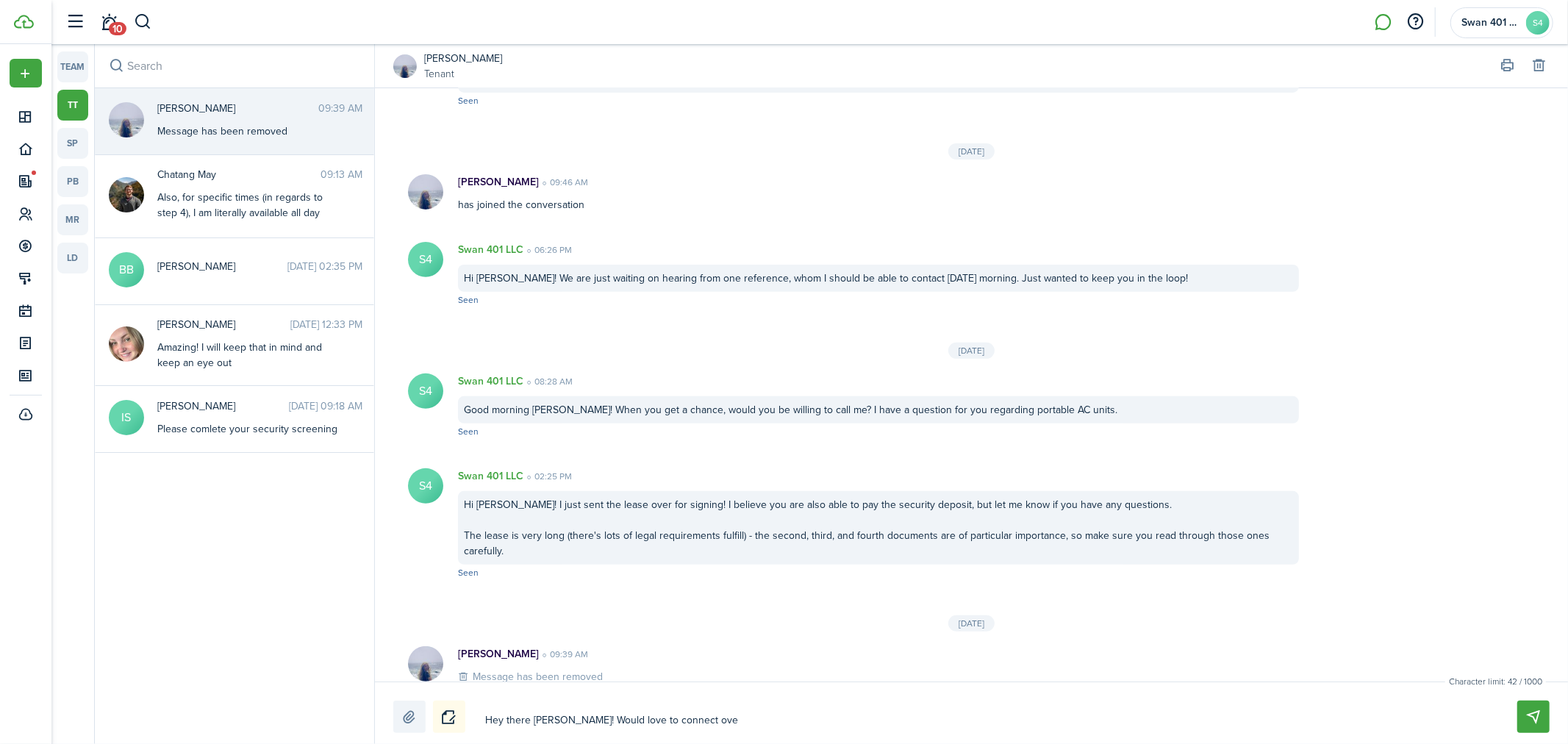
type textarea "Hey there [PERSON_NAME]! Would love to connect over"
type textarea "Hey there [PERSON_NAME]! Would love to connect over a"
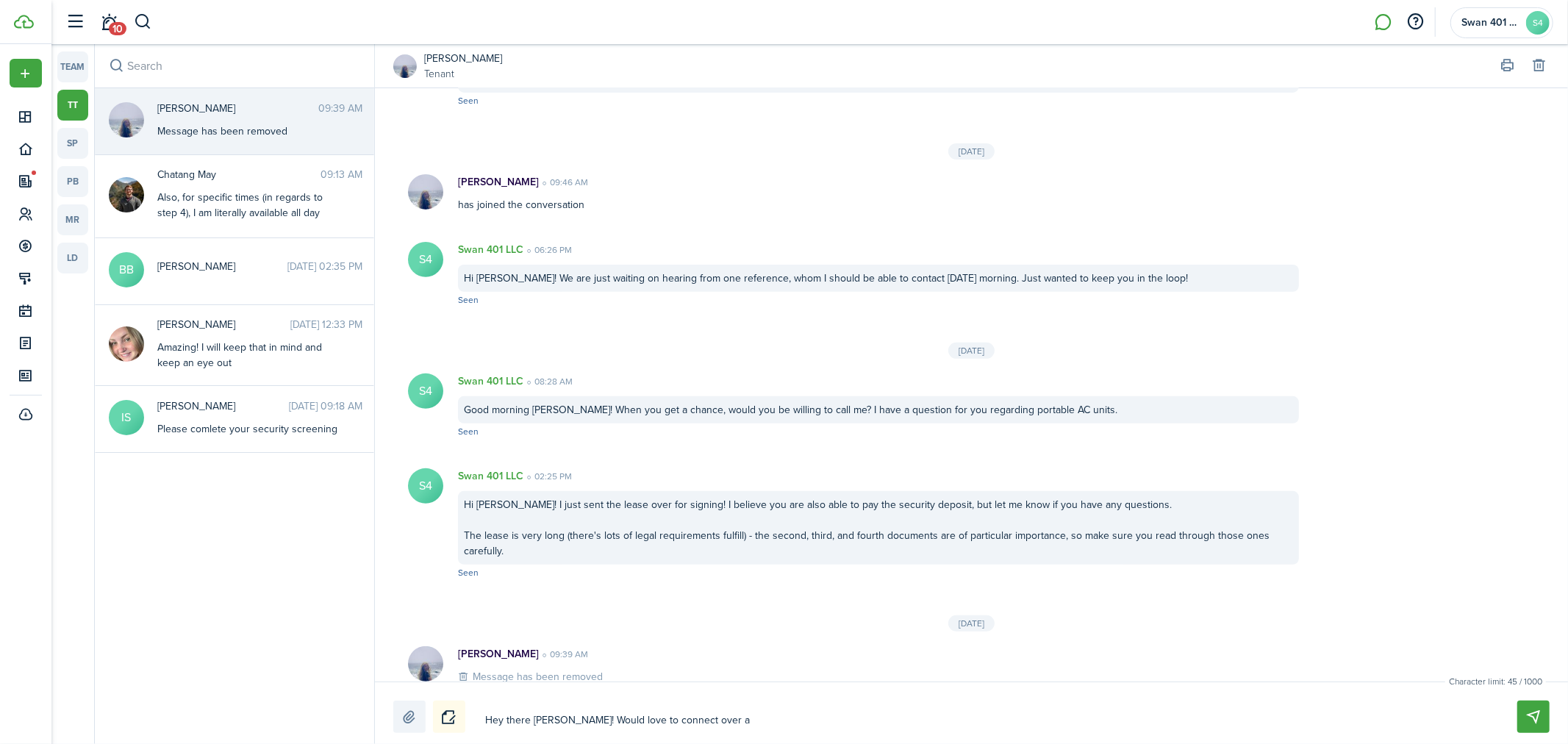
type textarea "Hey there [PERSON_NAME]! Would love to connect over a"
type textarea "Hey there [PERSON_NAME]! Would love to connect over a p"
type textarea "Hey there [PERSON_NAME]! Would love to connect over a ph"
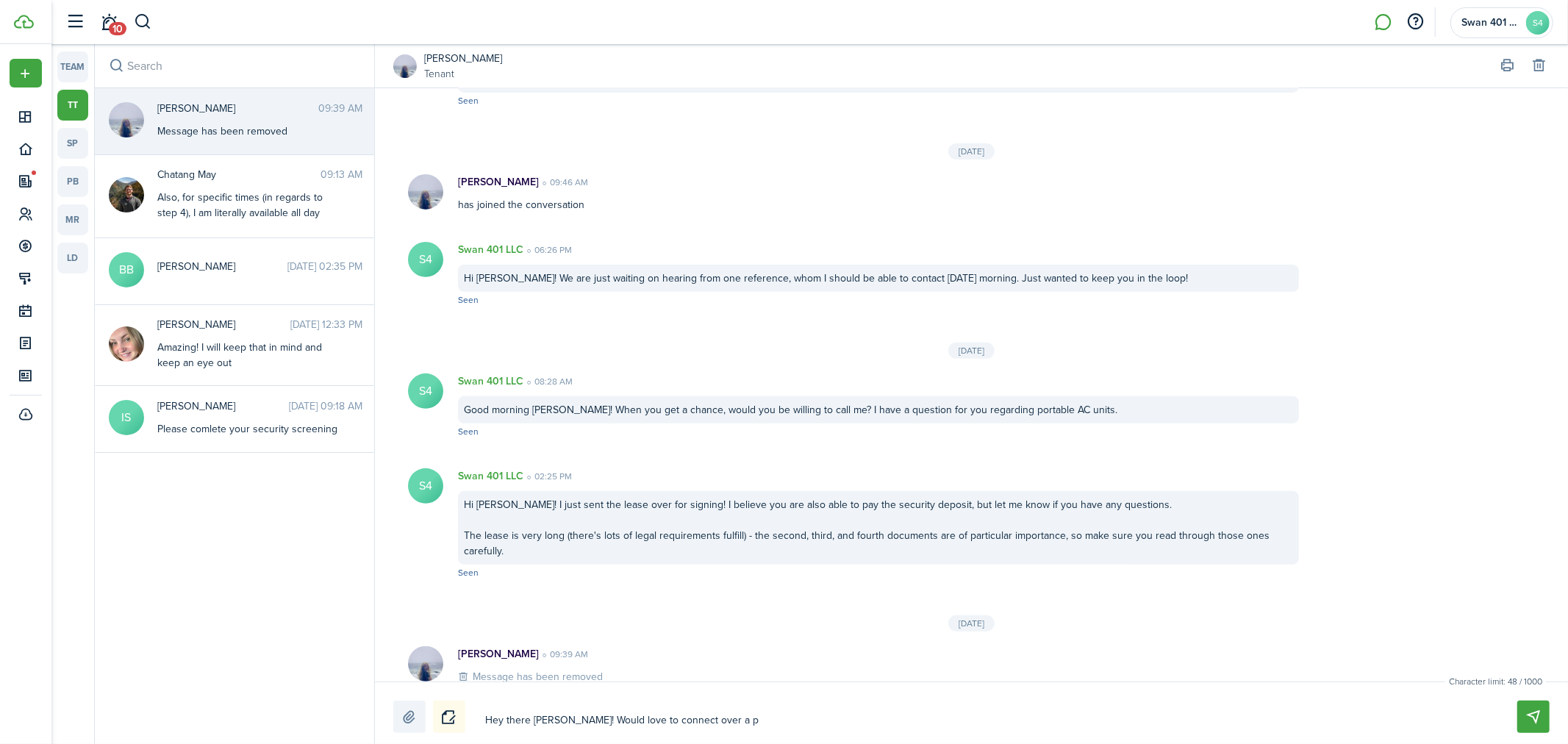
type textarea "Hey there [PERSON_NAME]! Would love to connect over a ph"
type textarea "Hey there [PERSON_NAME]! Would love to connect over a pho"
type textarea "Hey there [PERSON_NAME]! Would love to connect over a phon"
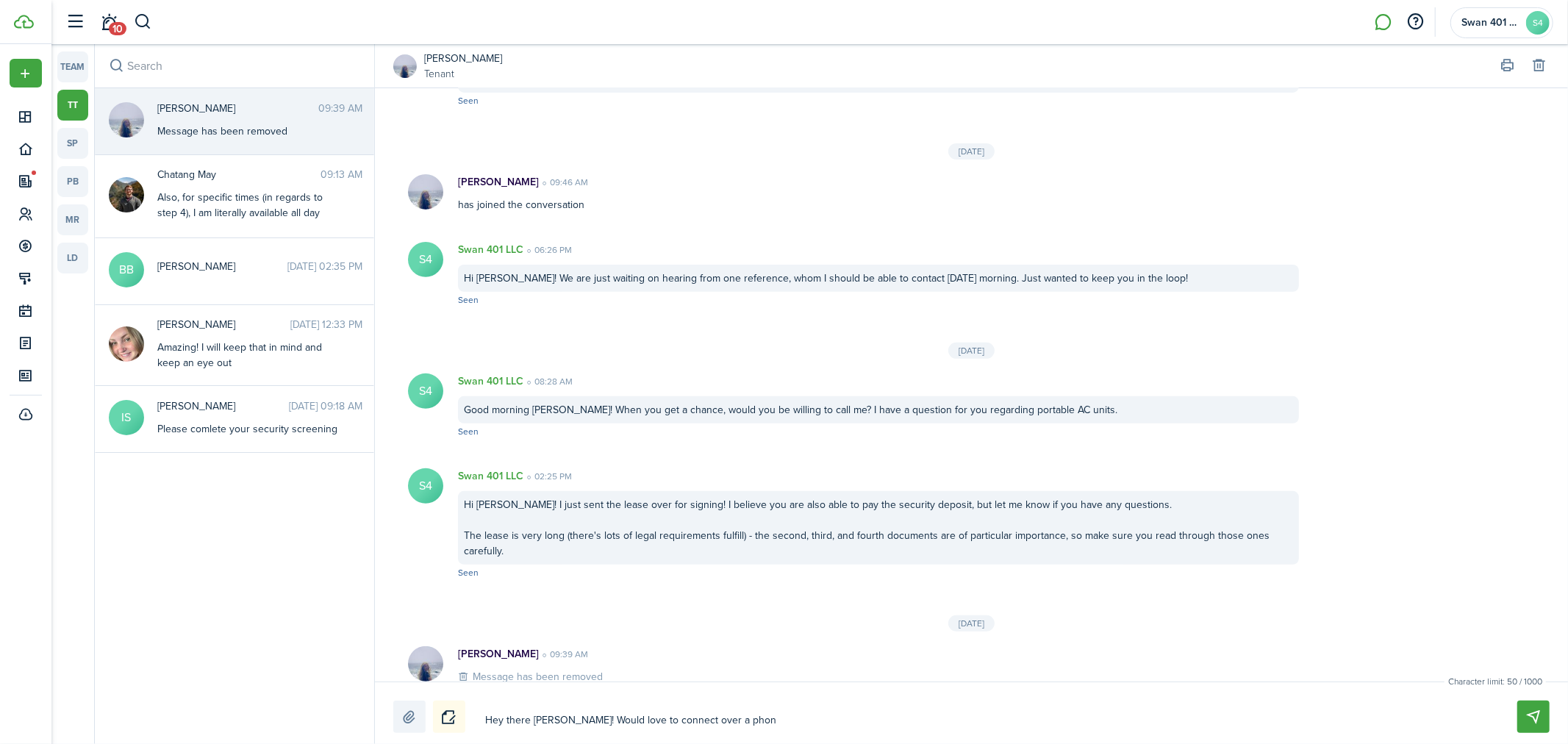
type textarea "Hey there [PERSON_NAME]! Would love to connect over a phone"
type textarea "Hey there [PERSON_NAME]! Would love to connect over a phone c"
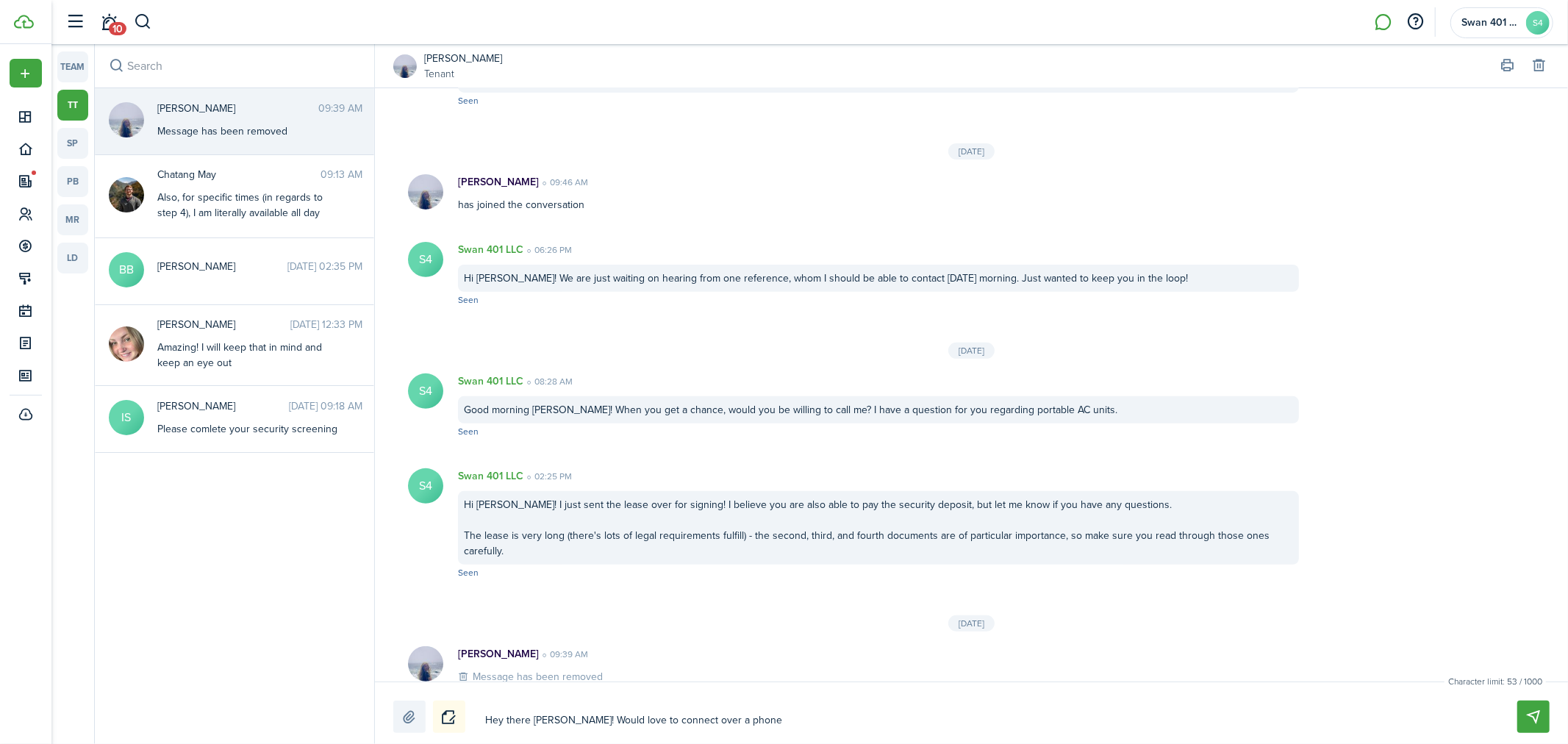
type textarea "Hey there [PERSON_NAME]! Would love to connect over a phone c"
type textarea "Hey there [PERSON_NAME]! Would love to connect over a phone ca"
type textarea "Hey there [PERSON_NAME]! Would love to connect over a phone cal"
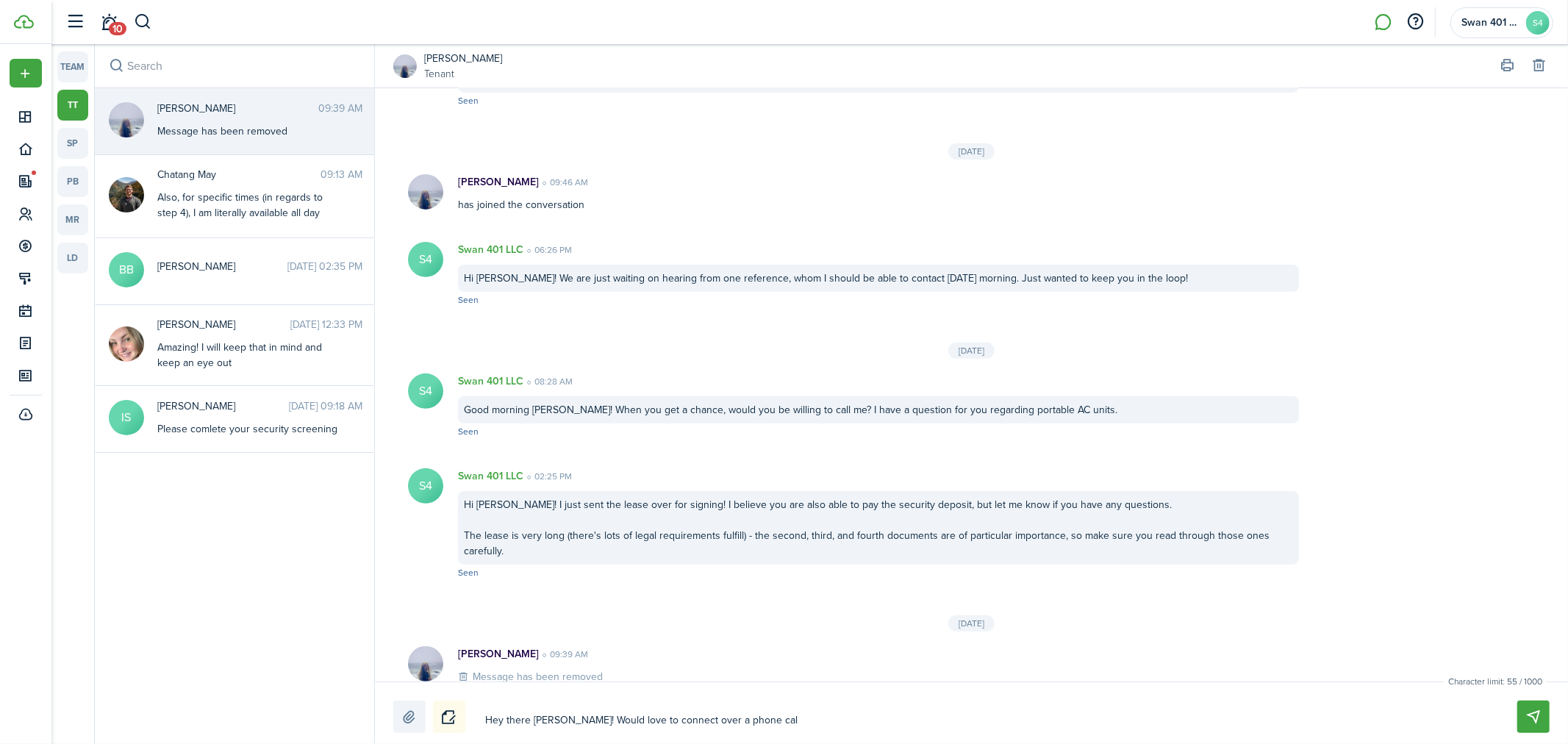
type textarea "Hey there [PERSON_NAME]! Would love to connect over a phone call"
type textarea "Hey there [PERSON_NAME]! Would love to connect over a phone call i"
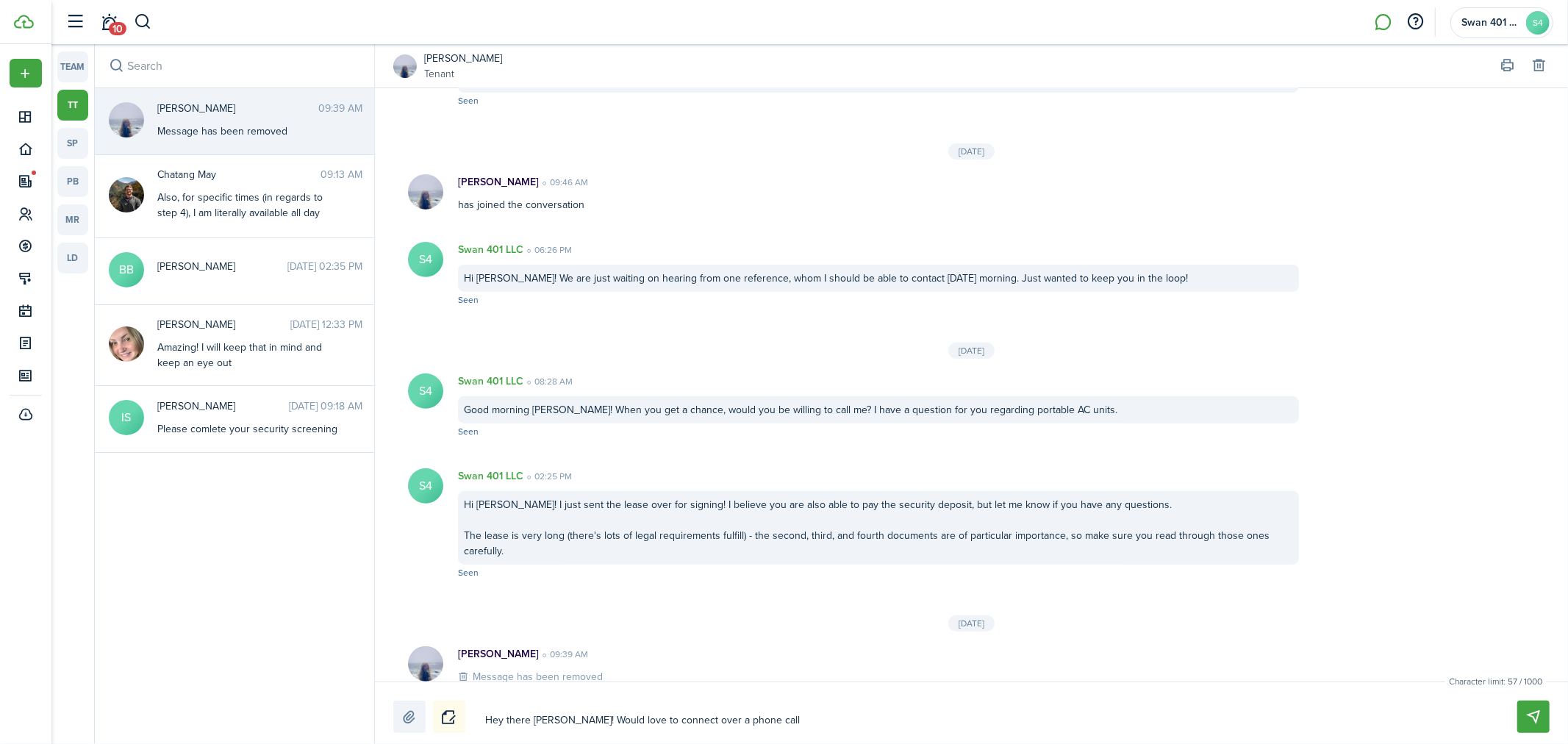
type textarea "Hey there [PERSON_NAME]! Would love to connect over a phone call i"
type textarea "Hey there [PERSON_NAME]! Would love to connect over a phone call if"
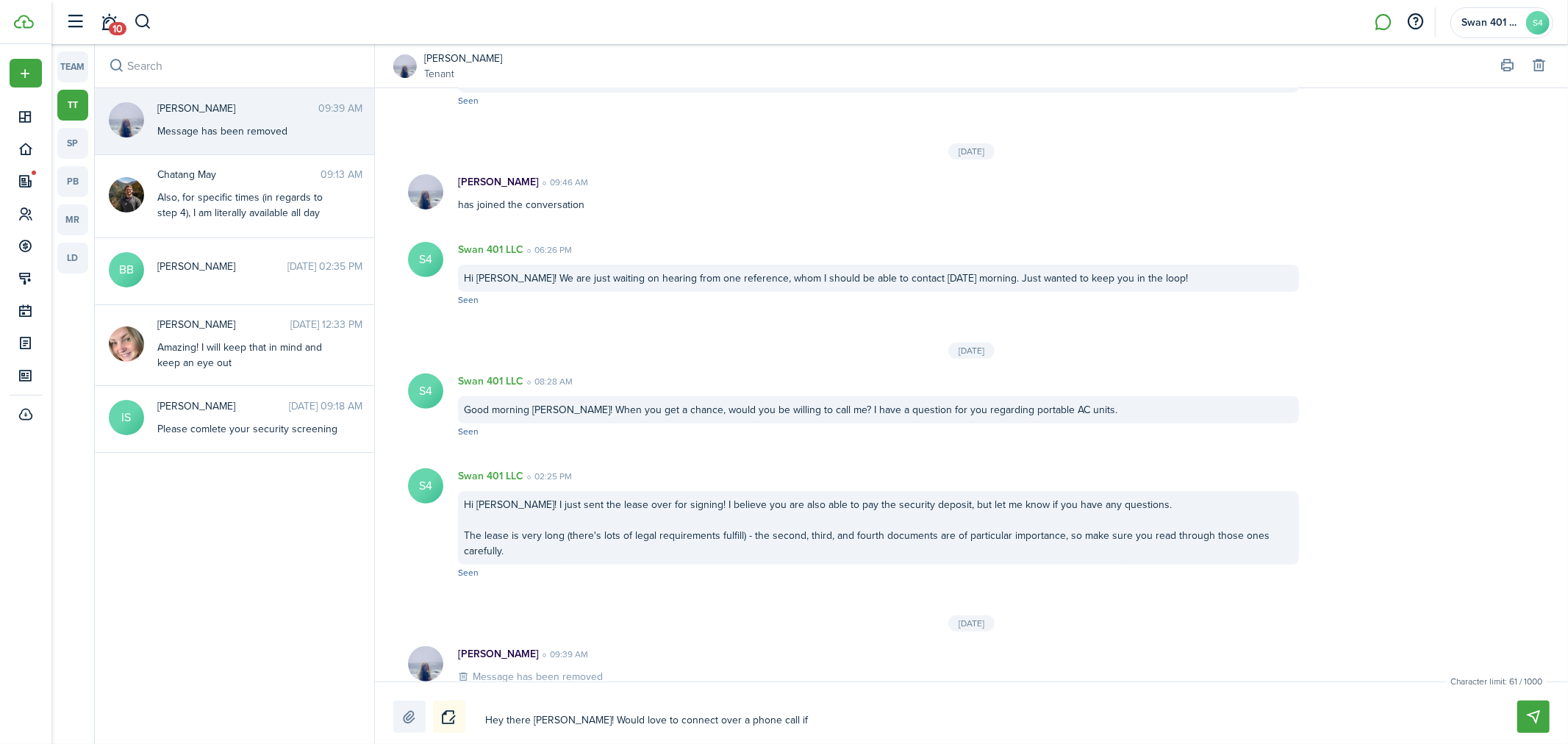
type textarea "Hey there [PERSON_NAME]! Would love to connect over a phone call if y"
type textarea "Hey there [PERSON_NAME]! Would love to connect over a phone call if yo"
type textarea "Hey there [PERSON_NAME]! Would love to connect over a phone call if you"
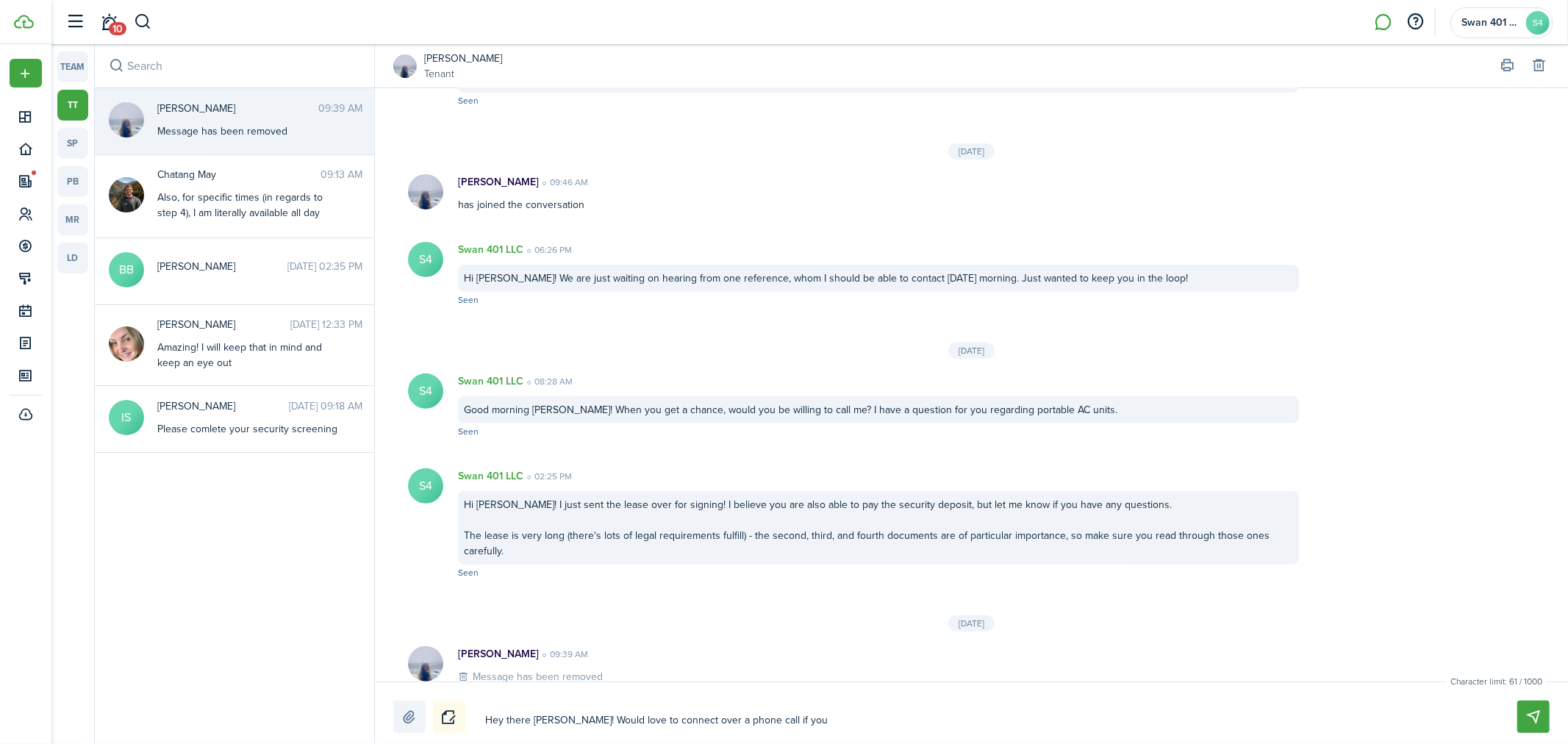
type textarea "Hey there [PERSON_NAME]! Would love to connect over a phone call if you"
type textarea "Hey there [PERSON_NAME]! Would love to connect over a phone call if you h"
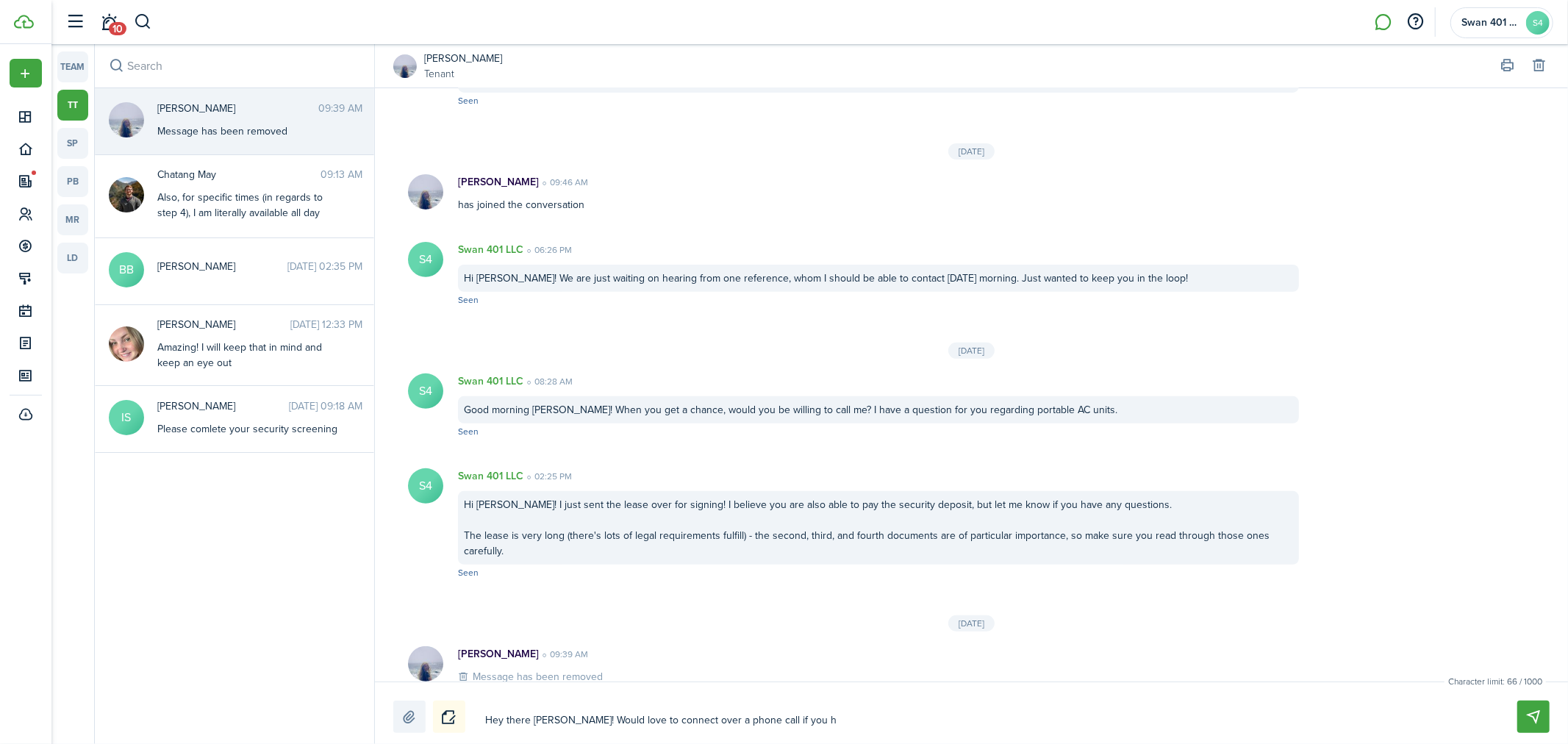
type textarea "Hey there [PERSON_NAME]! Would love to connect over a phone call if you ha"
type textarea "Hey there [PERSON_NAME]! Would love to connect over a phone call if you hav"
type textarea "Hey there [PERSON_NAME]! Would love to connect over a phone call if you have"
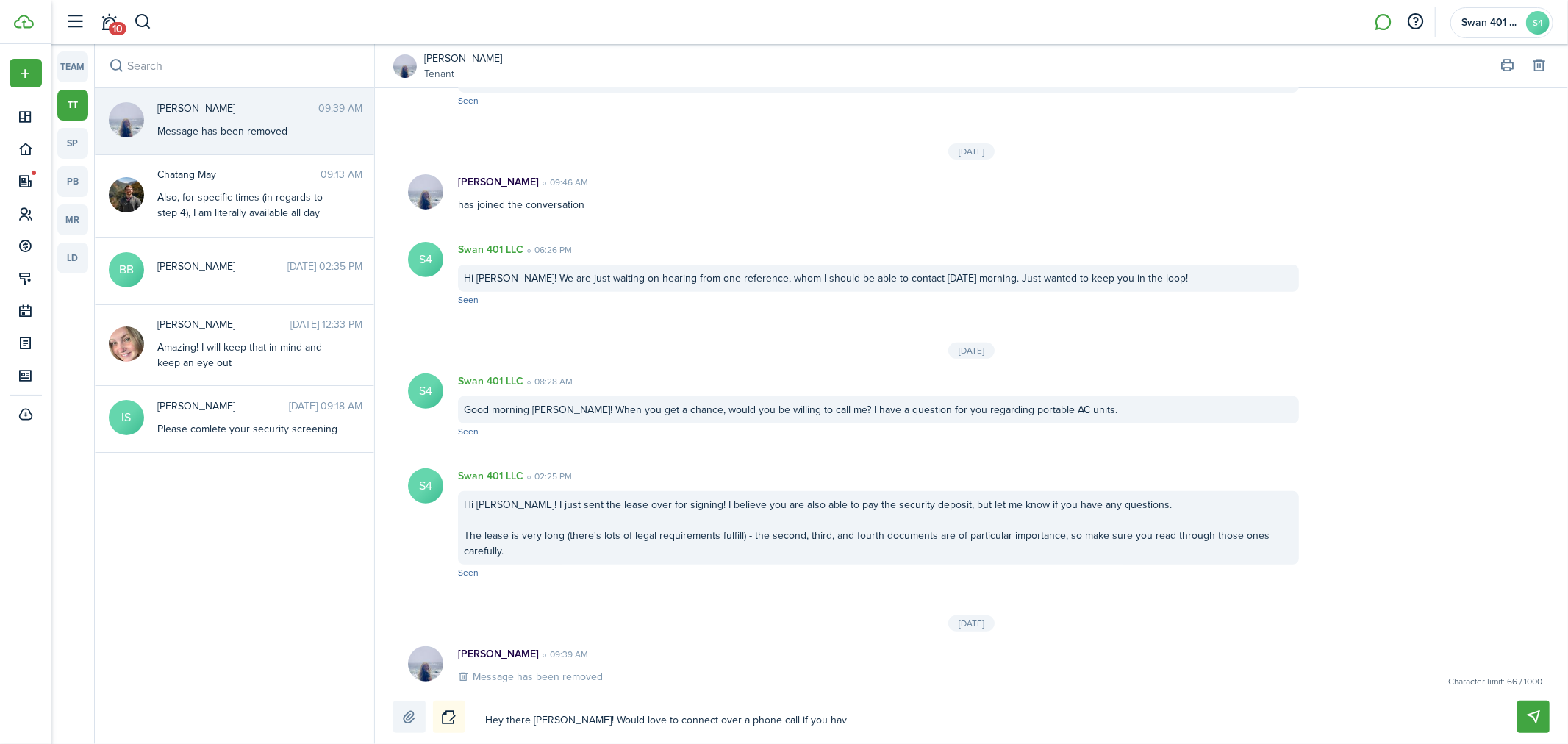
type textarea "Hey there [PERSON_NAME]! Would love to connect over a phone call if you have"
type textarea "Hey there [PERSON_NAME]! Would love to connect over a phone call if you havea"
type textarea "Hey there [PERSON_NAME]! Would love to connect over a phone call if you have"
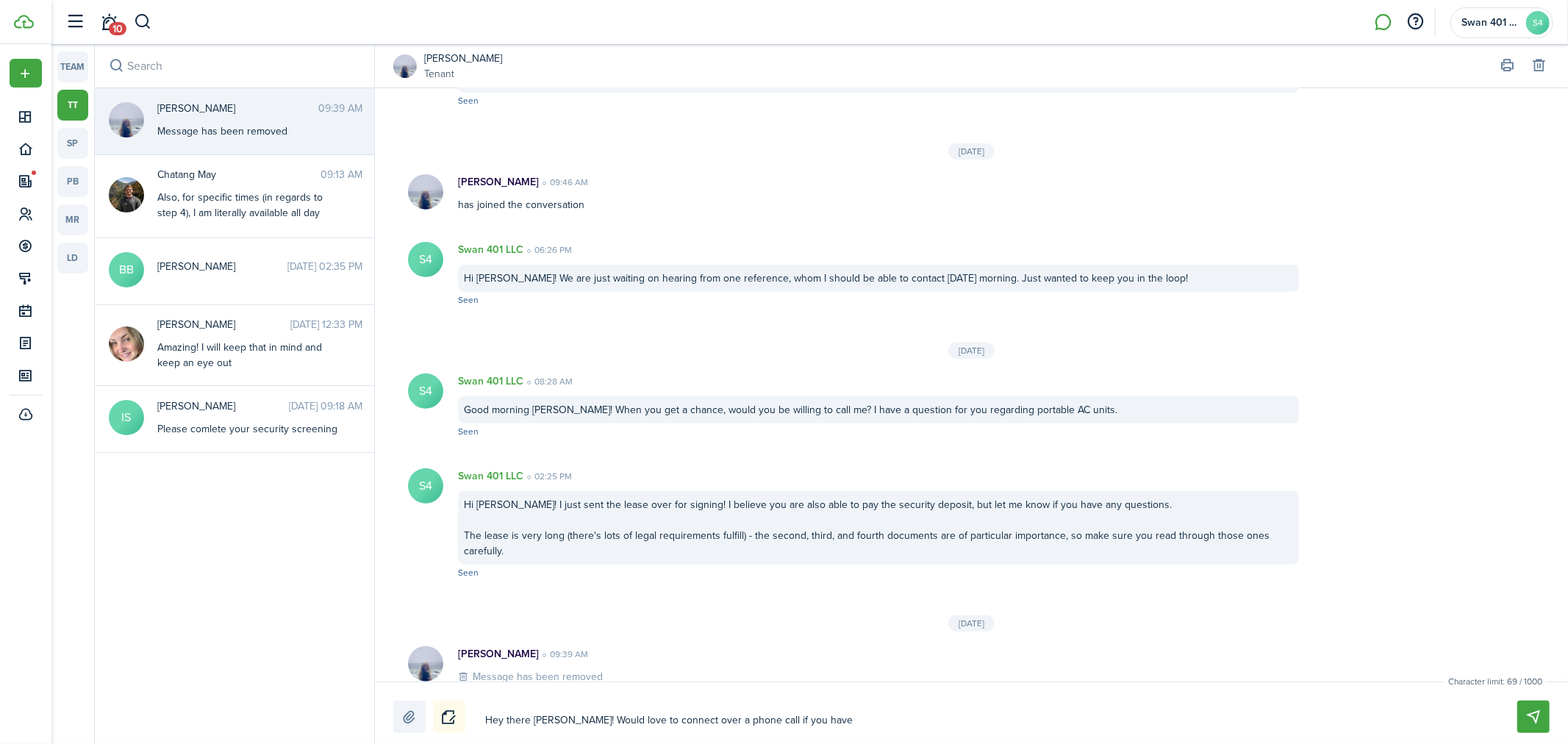
type textarea "Hey there [PERSON_NAME]! Would love to connect over a phone call if you have"
type textarea "Hey there [PERSON_NAME]! Would love to connect over a phone call if you have m"
type textarea "Hey there [PERSON_NAME]! Would love to connect over a phone call if you have"
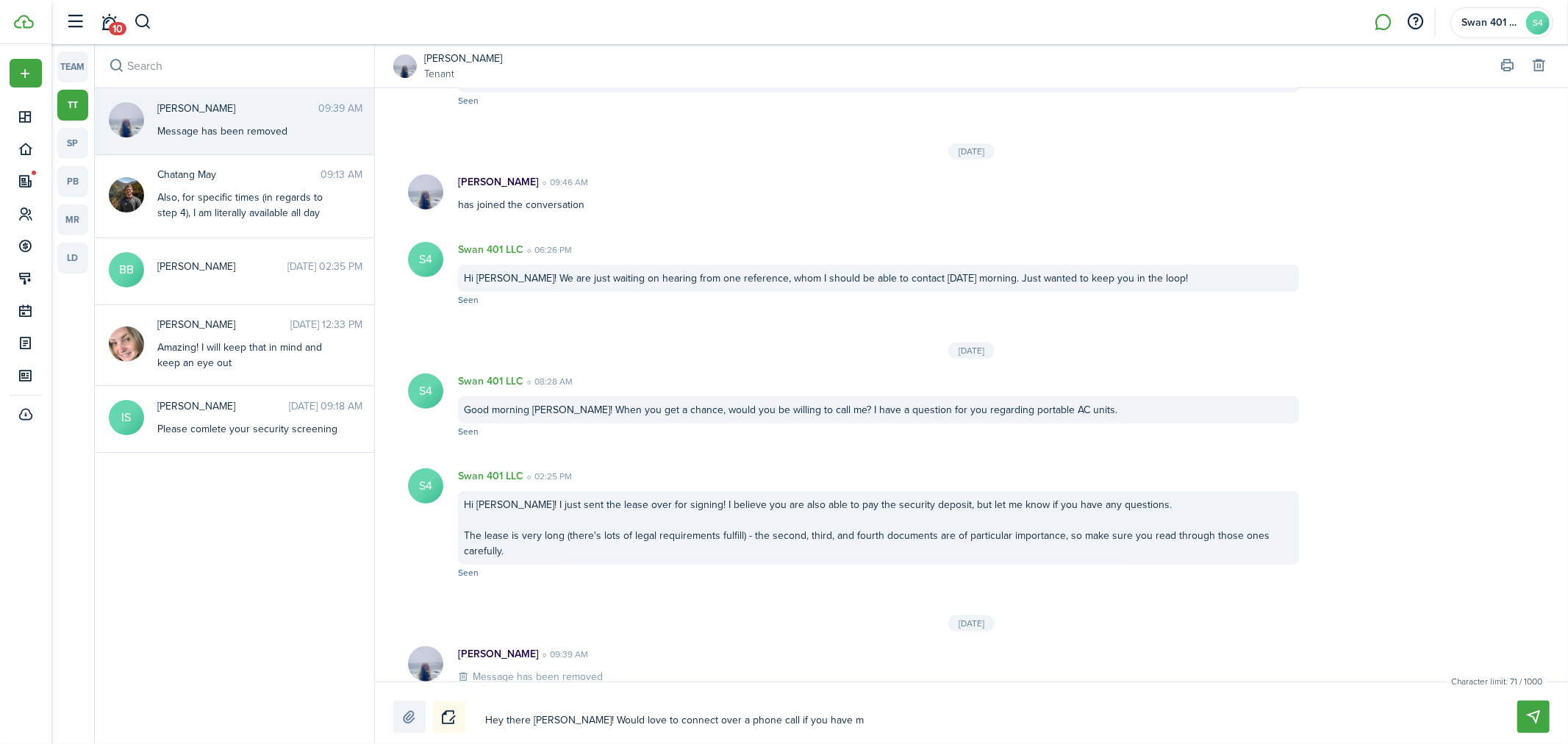
type textarea "Hey there [PERSON_NAME]! Would love to connect over a phone call if you have"
type textarea "Hey there [PERSON_NAME]! Would love to connect over a phone call if you have a"
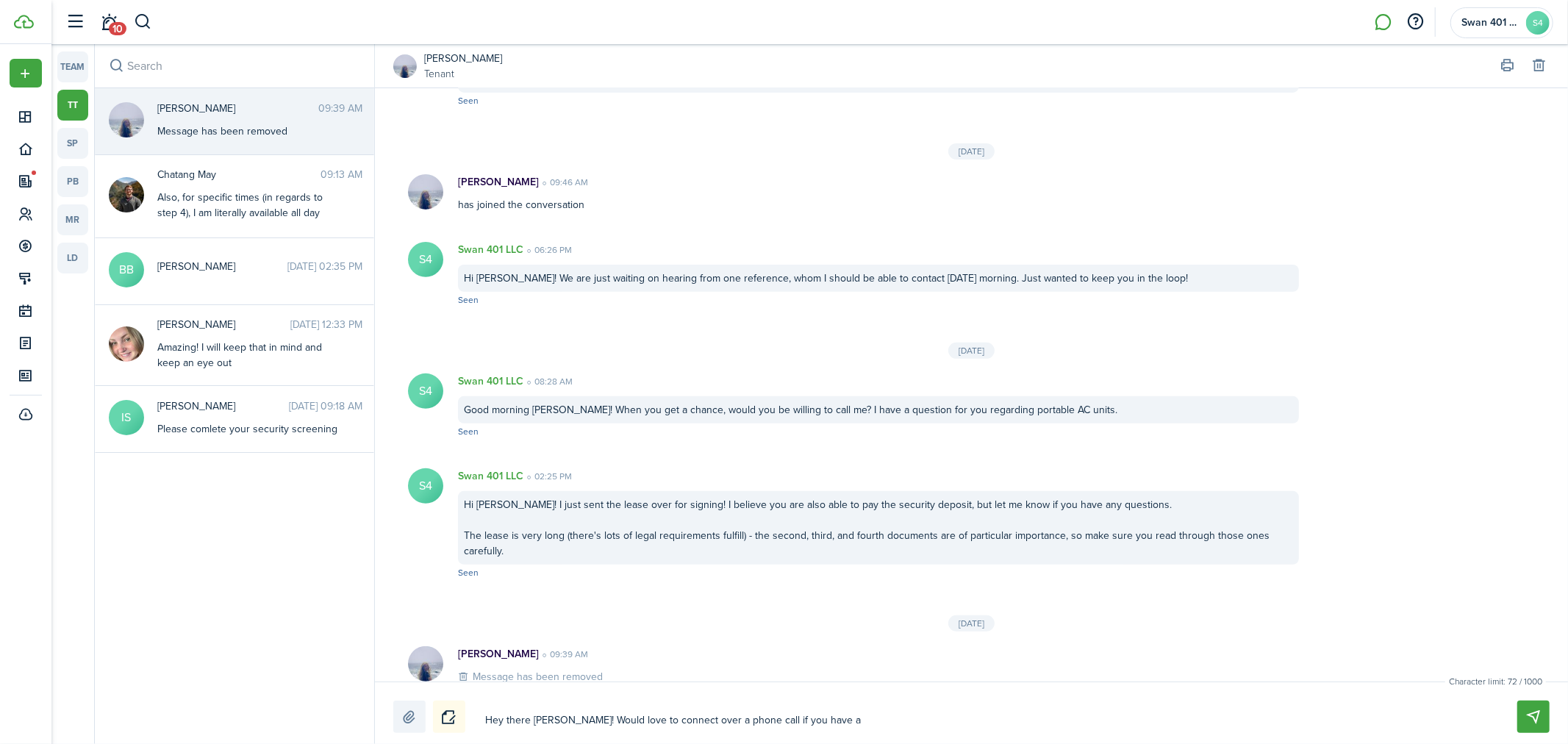
type textarea "Hey there [PERSON_NAME]! Would love to connect over a phone call if you have a m"
type textarea "Hey there [PERSON_NAME]! Would love to connect over a phone call if you have a …"
click at [1532, 716] on button "Send" at bounding box center [1534, 717] width 32 height 32
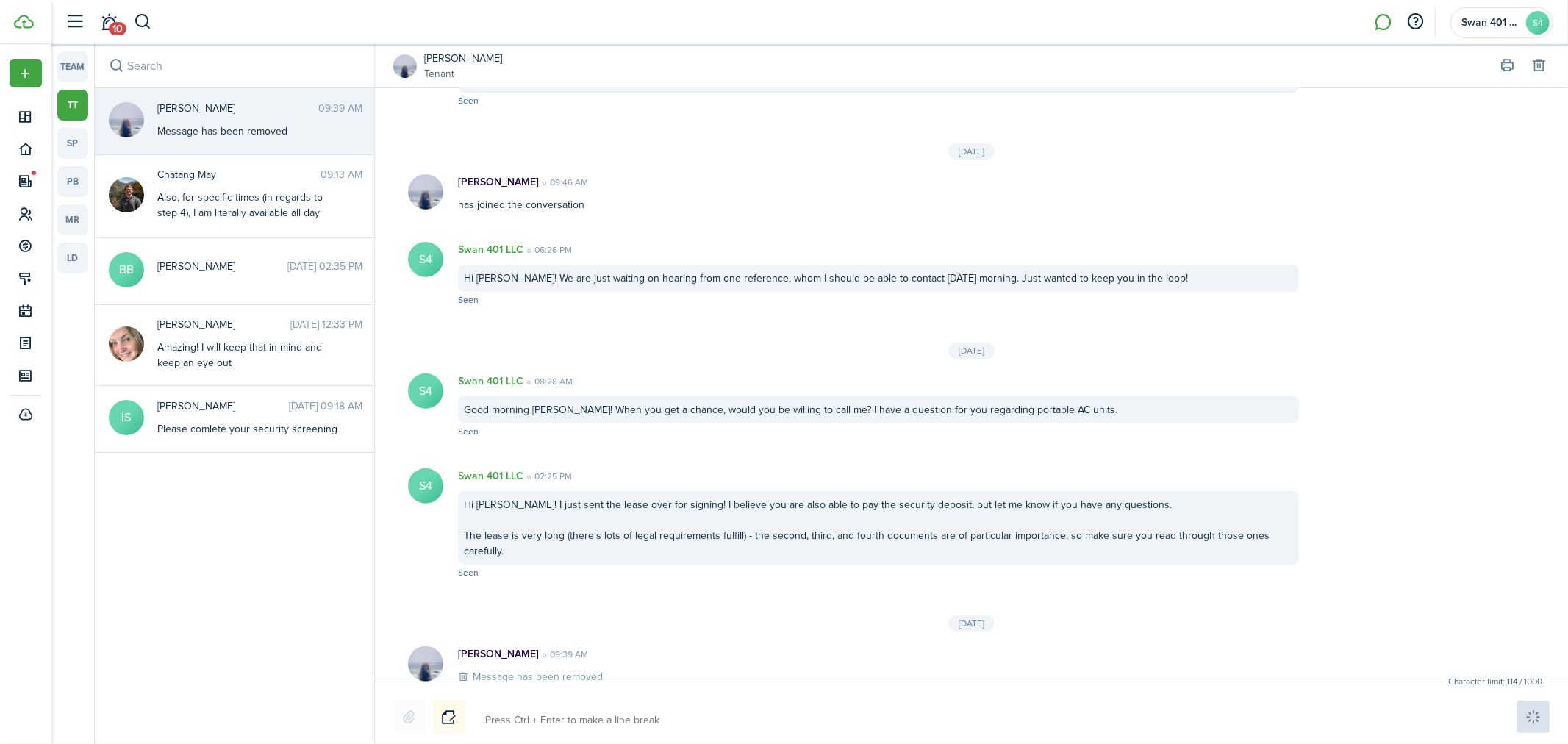
scroll to position [505, 0]
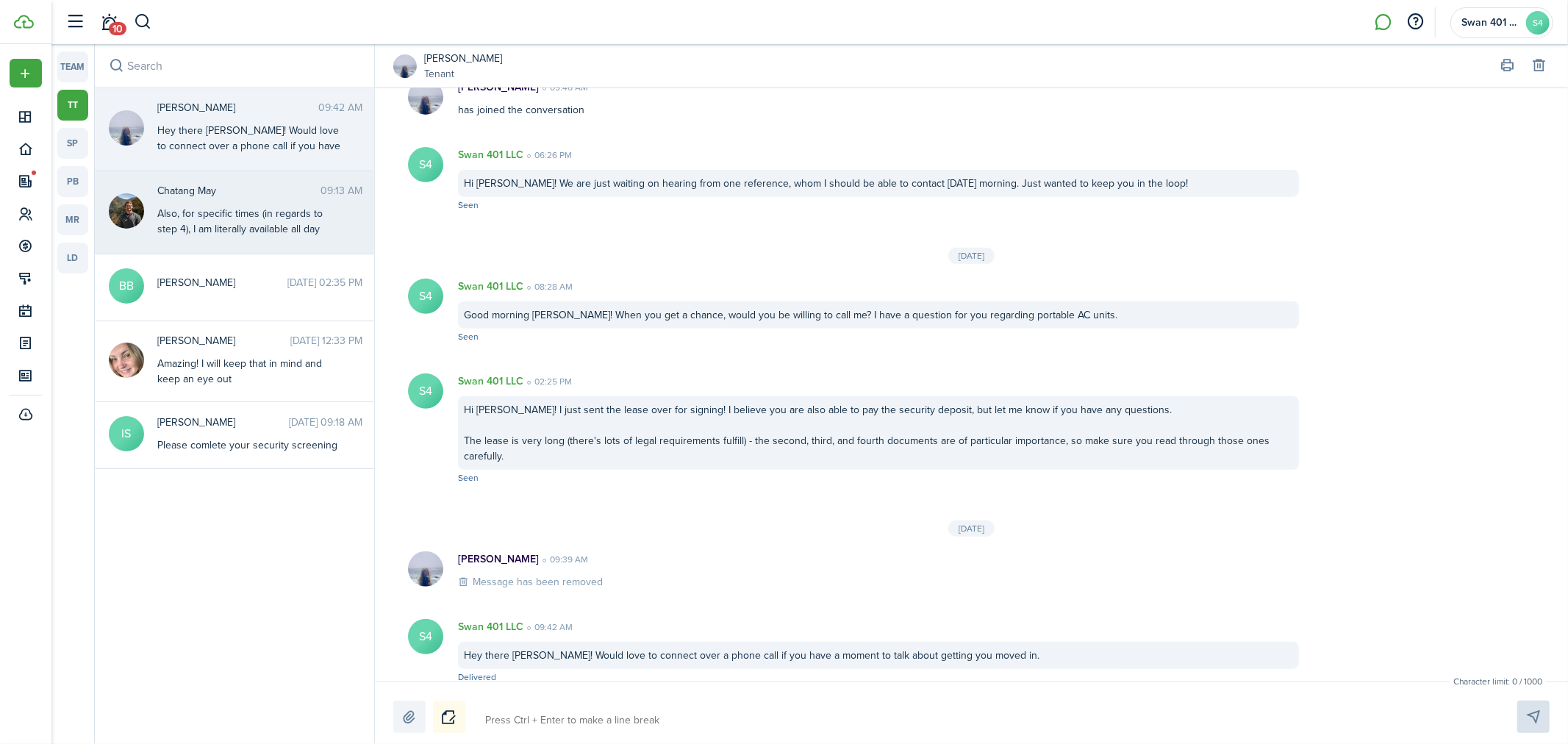
click at [254, 215] on div "Also, for specific times (in regards to step 4), I am literally available all d…" at bounding box center [249, 259] width 184 height 108
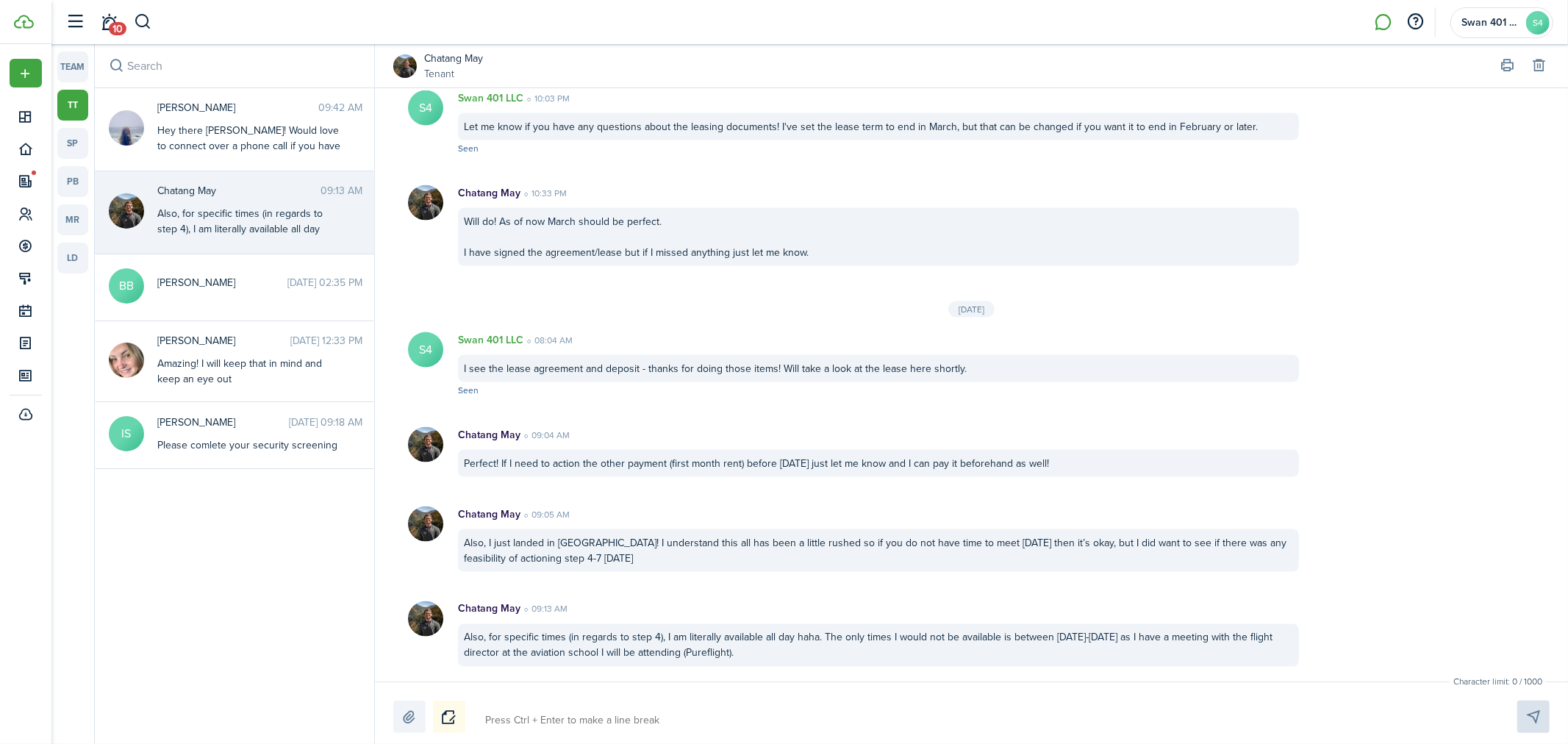
scroll to position [1844, 0]
click at [791, 713] on textarea at bounding box center [984, 720] width 1008 height 25
click at [783, 720] on textarea "Welcome to [US_STATE]! We can absolutely get step 4-7 done [DATE]. 1400 would w…" at bounding box center [984, 720] width 1008 height 25
click at [989, 721] on textarea "Welcome to [US_STATE]! We can absolutely get step 4-7 done [DATE]. 1300 would w…" at bounding box center [984, 720] width 1008 height 25
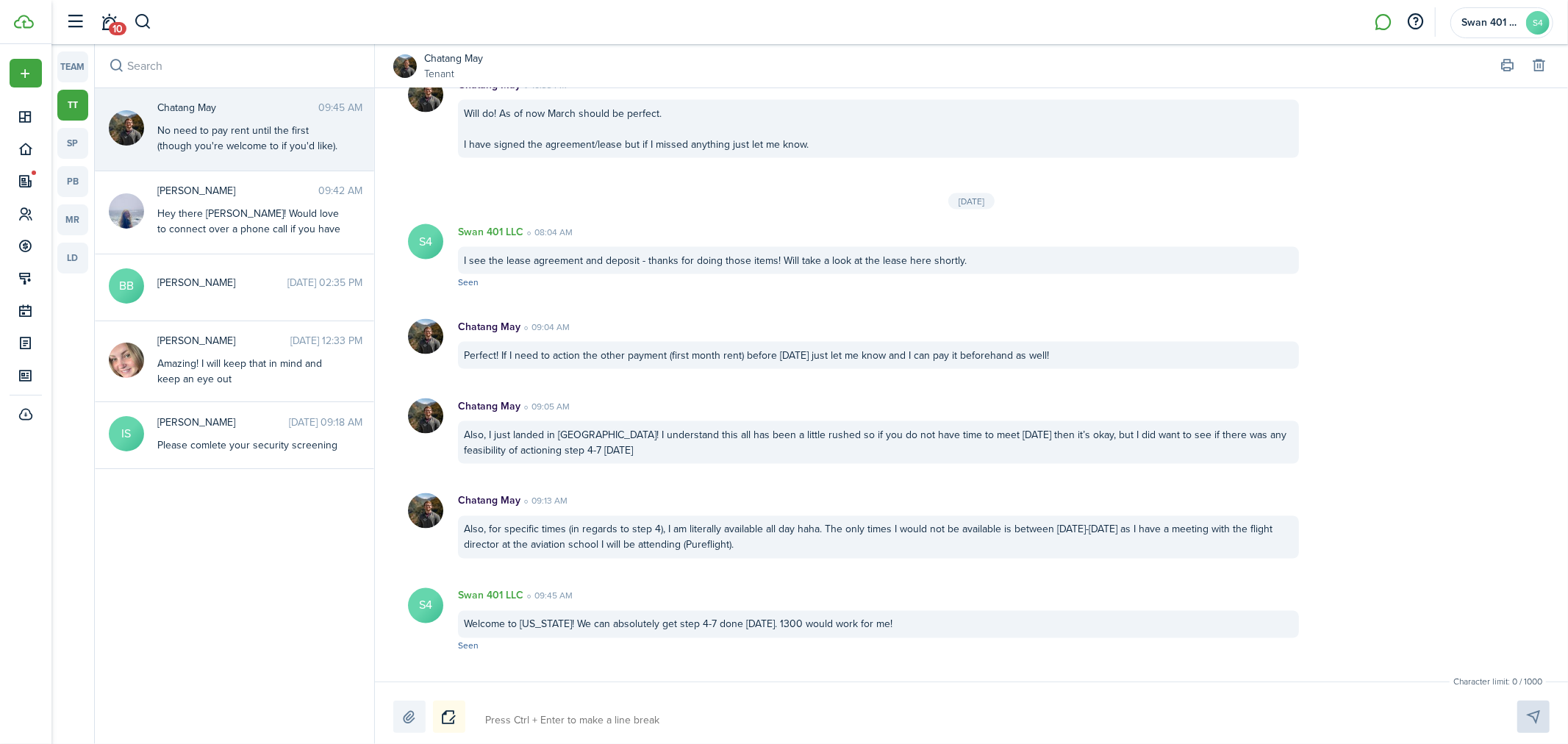
scroll to position [2033, 0]
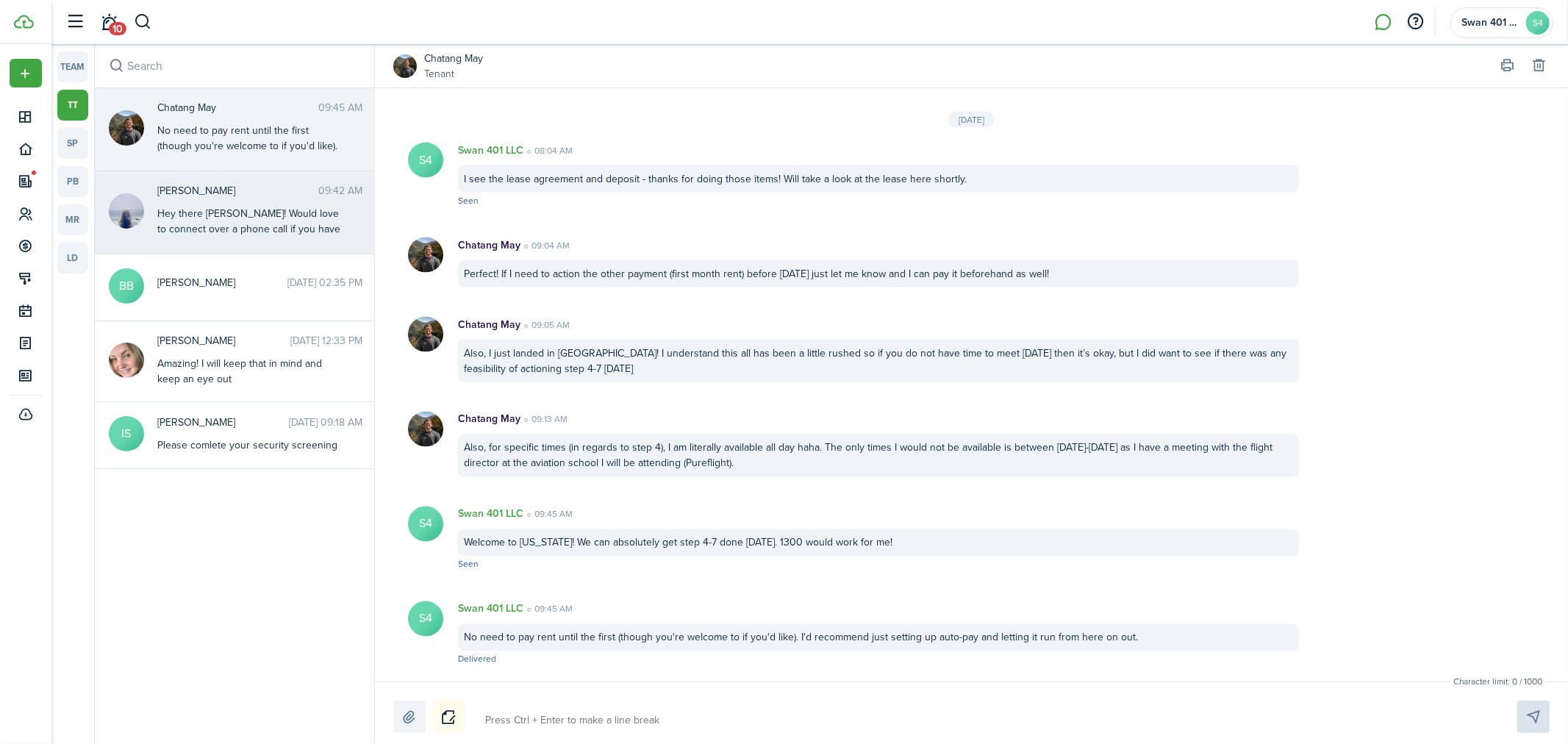
click at [237, 208] on div "Hey there [PERSON_NAME]! Would love to connect over a phone call if you have a …" at bounding box center [249, 237] width 184 height 62
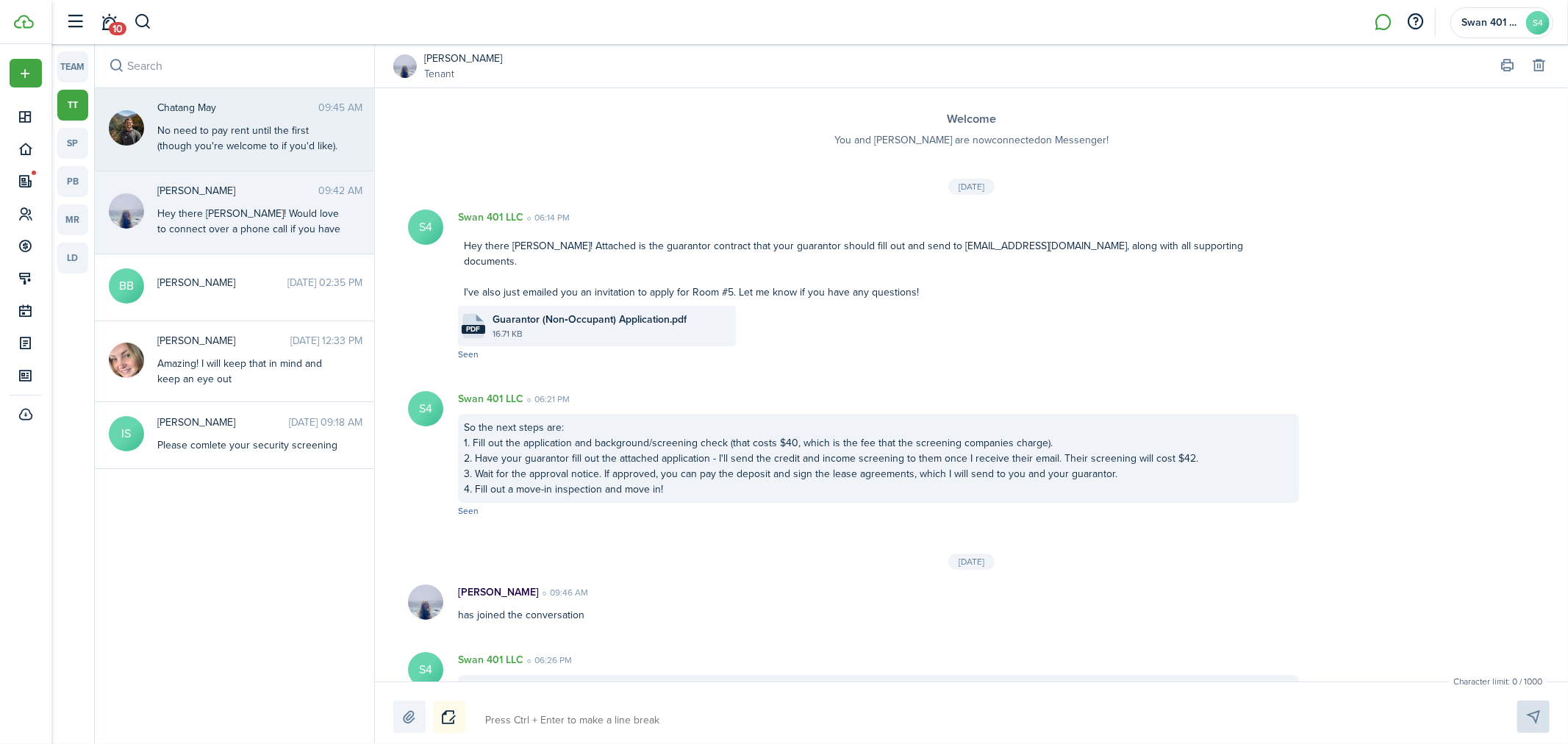
scroll to position [505, 0]
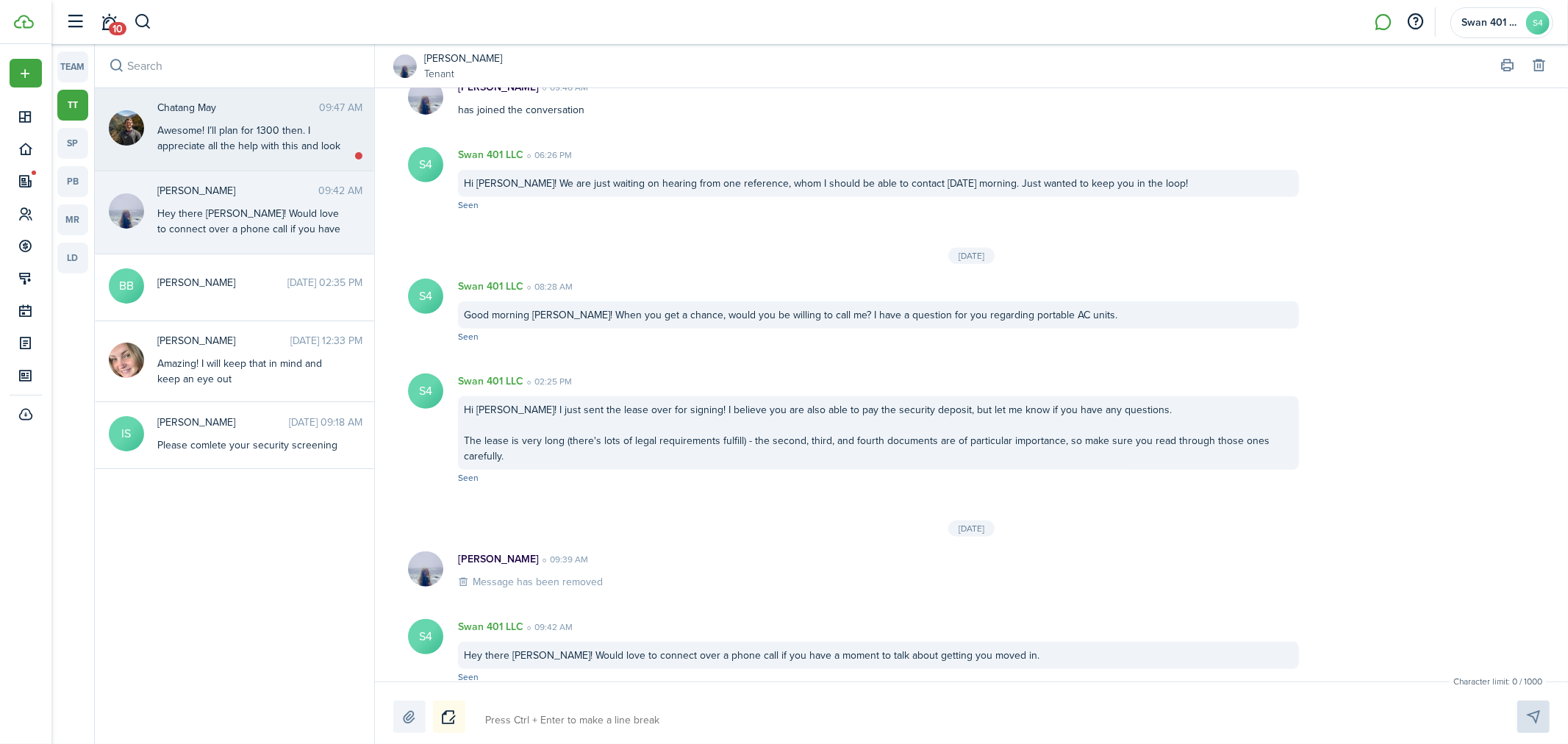
click at [231, 134] on div "Awesome! I’ll plan for 1300 then. I appreciate all the help with this and look …" at bounding box center [249, 146] width 184 height 46
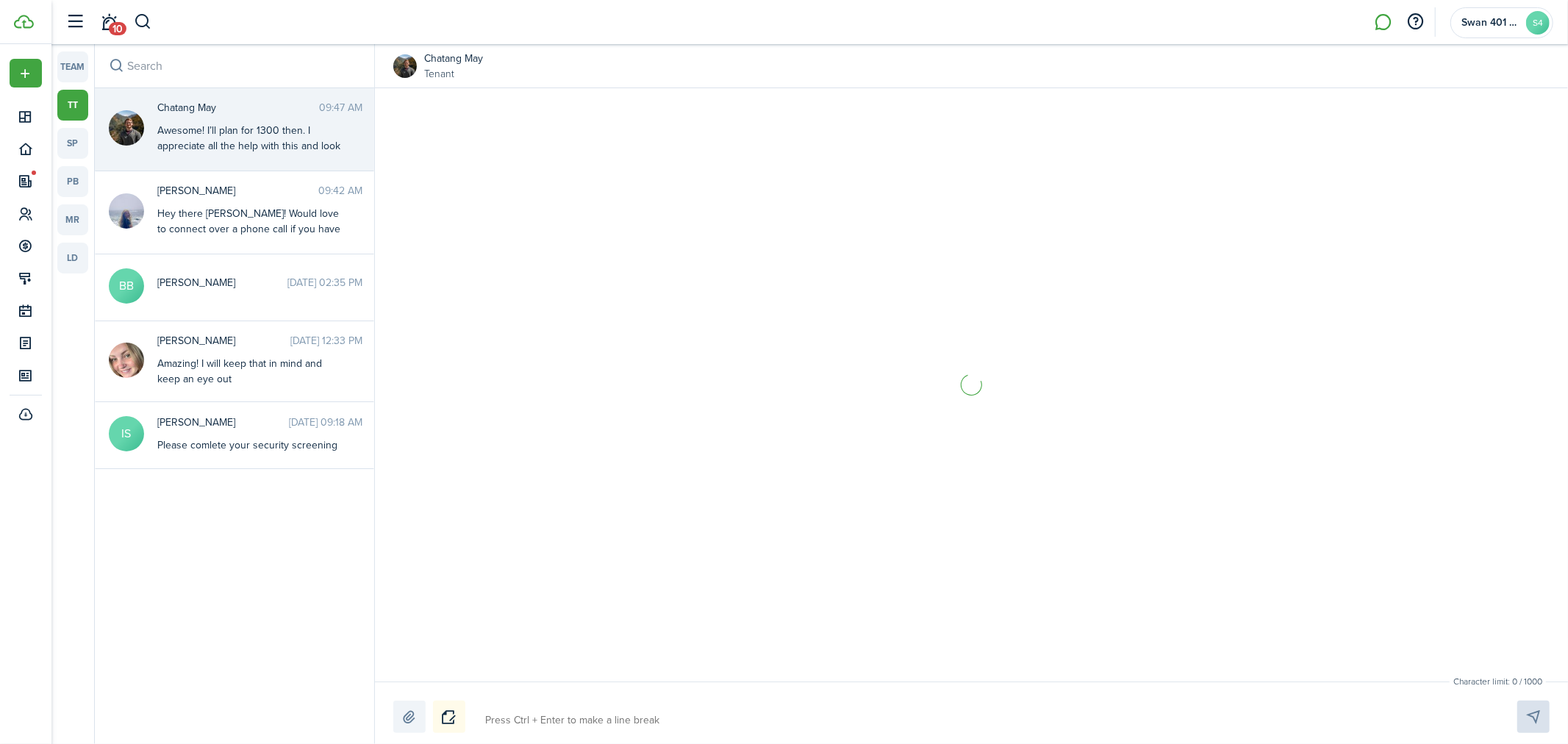
click at [220, 128] on div "Awesome! I’ll plan for 1300 then. I appreciate all the help with this and look …" at bounding box center [249, 146] width 184 height 46
click at [160, 553] on messenger-thread-list "[PERSON_NAME] all as read Chatang May 09:47 AM Awesome! I’ll plan for 1300 then…" at bounding box center [234, 416] width 280 height 656
click at [1162, 548] on section at bounding box center [972, 385] width 1193 height 593
